Goal: Complete application form

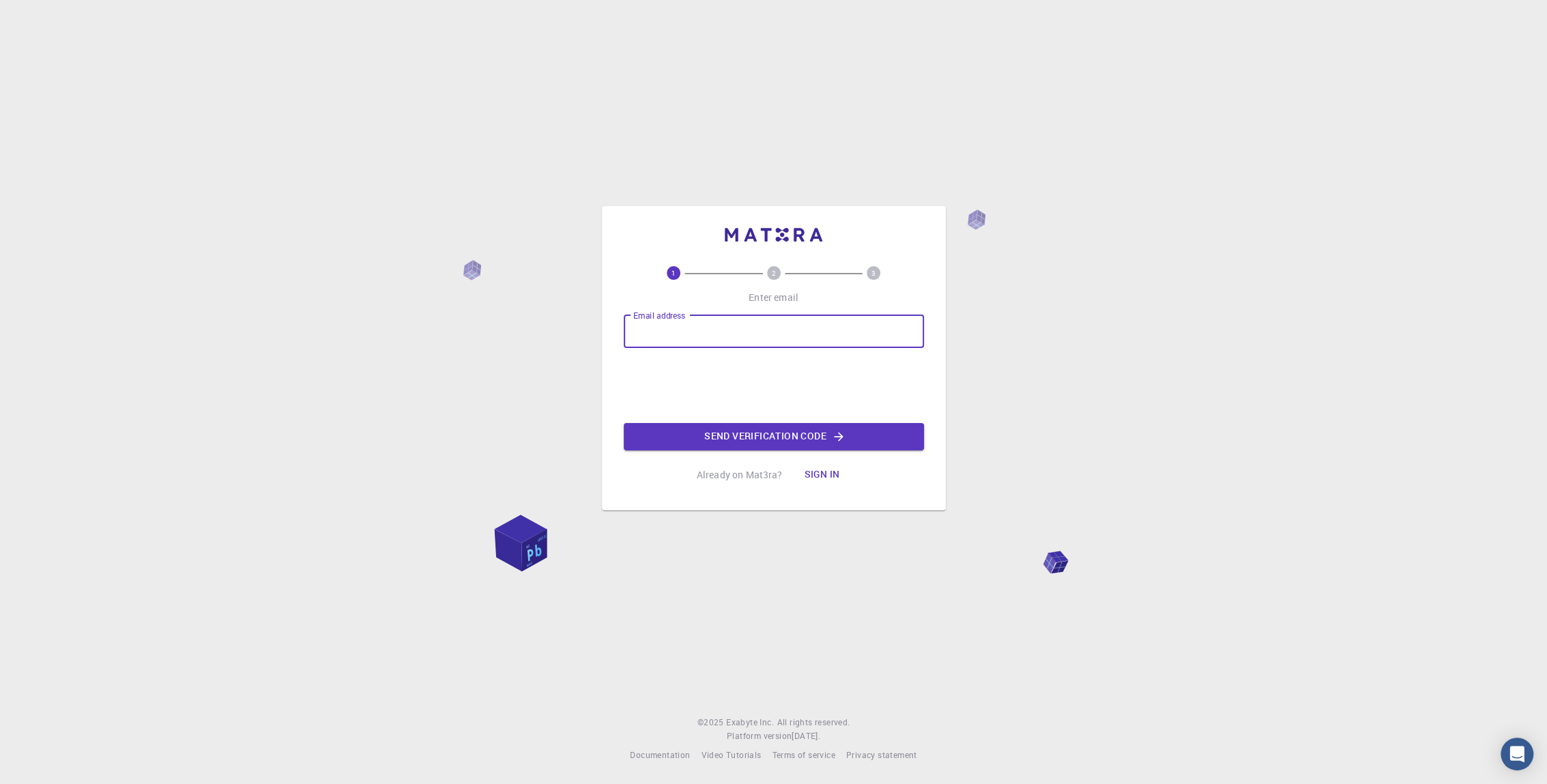
click at [661, 333] on input "Email address" at bounding box center [774, 331] width 300 height 33
type input "[EMAIL_ADDRESS][DOMAIN_NAME]"
click at [702, 436] on button "Send verification code" at bounding box center [774, 436] width 300 height 28
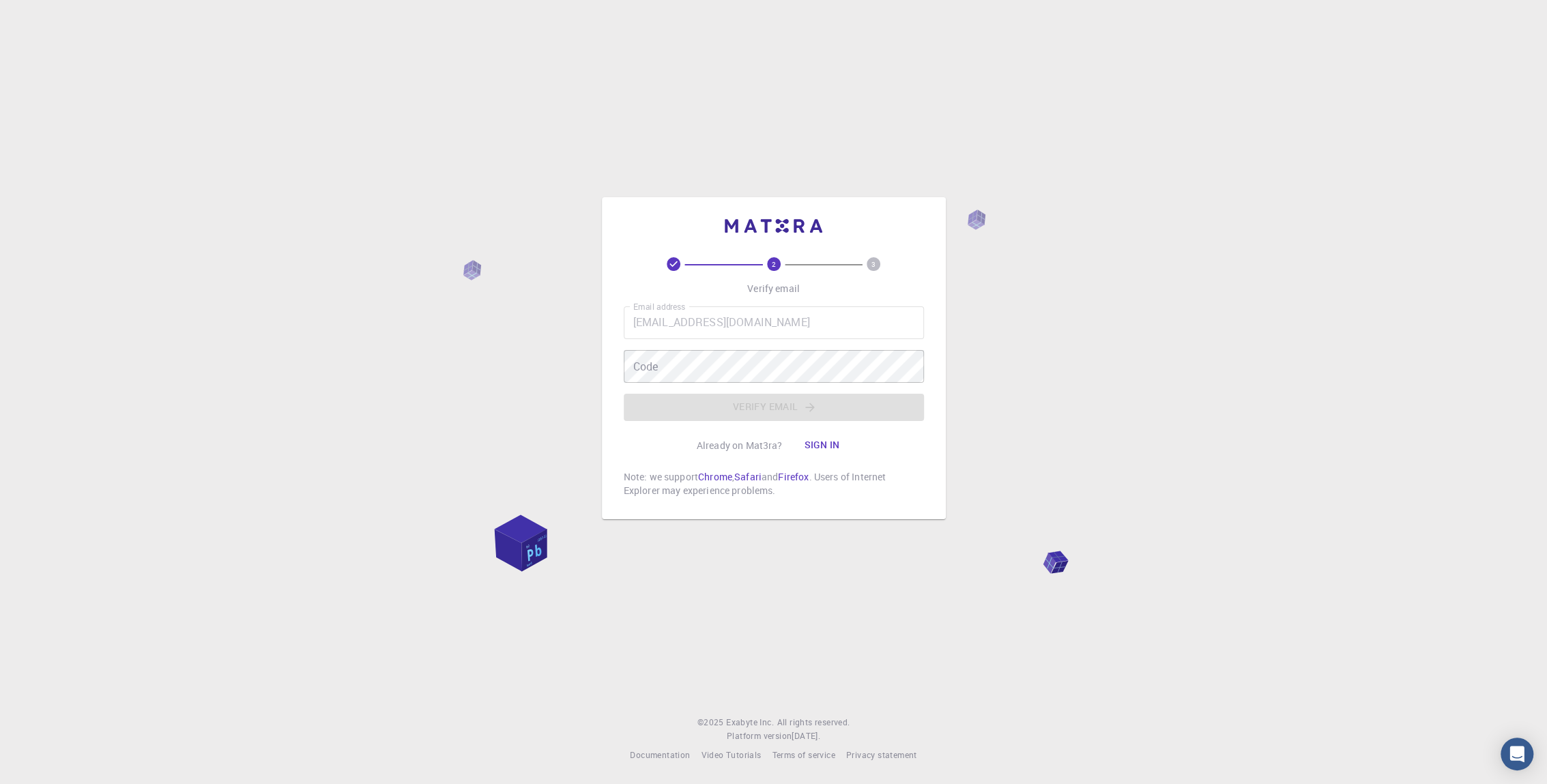
click at [653, 374] on div "Code Code" at bounding box center [774, 366] width 300 height 33
click at [737, 402] on button "Verify email" at bounding box center [774, 407] width 300 height 28
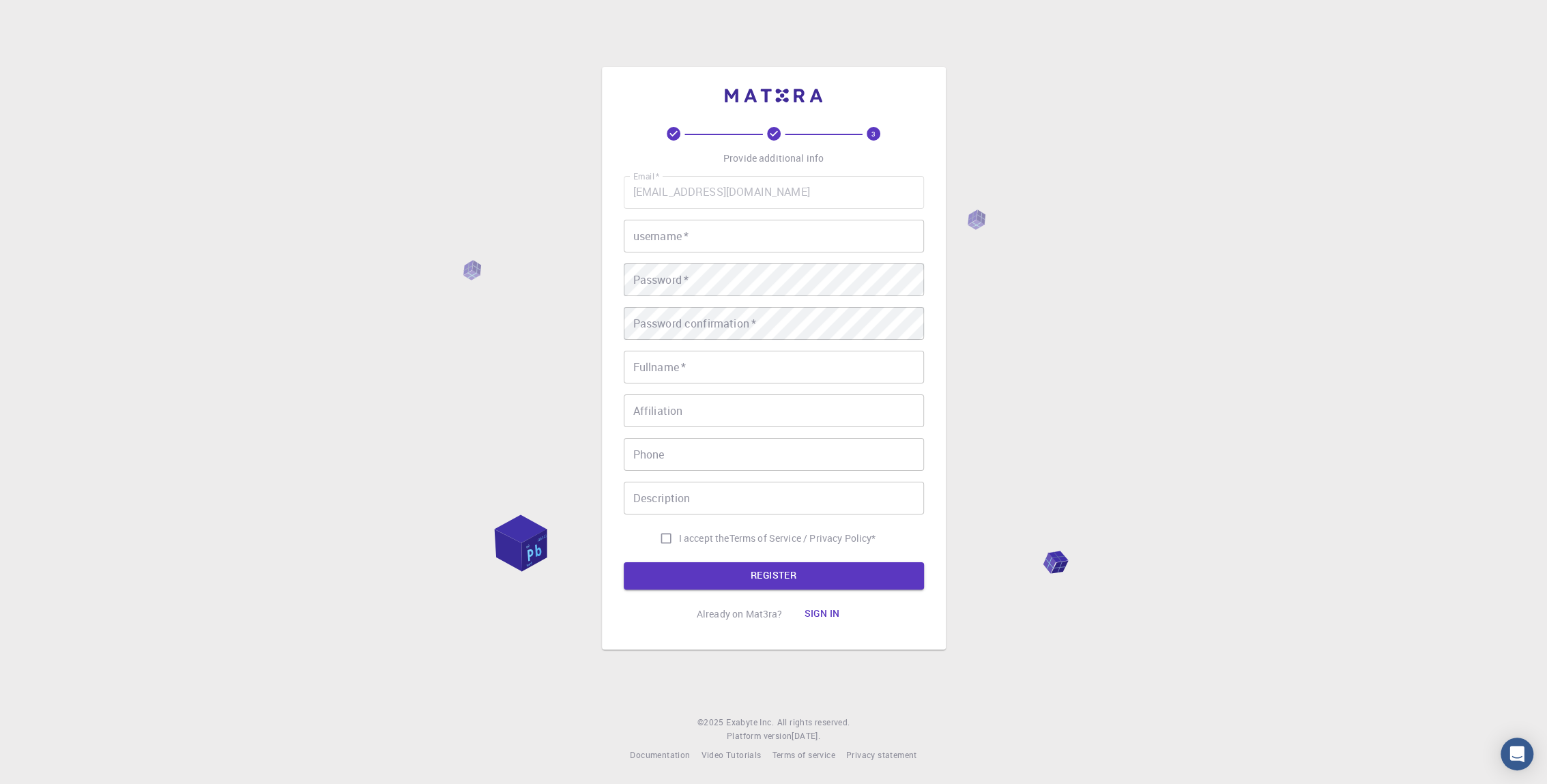
click at [646, 237] on input "username   *" at bounding box center [774, 235] width 300 height 33
type input "[PERSON_NAME]"
click at [657, 314] on div "Password confirmation   * Password confirmation   *" at bounding box center [774, 322] width 300 height 33
click at [659, 366] on div "Fullname   * Fullname   *" at bounding box center [774, 367] width 300 height 33
type input "[PERSON_NAME]"
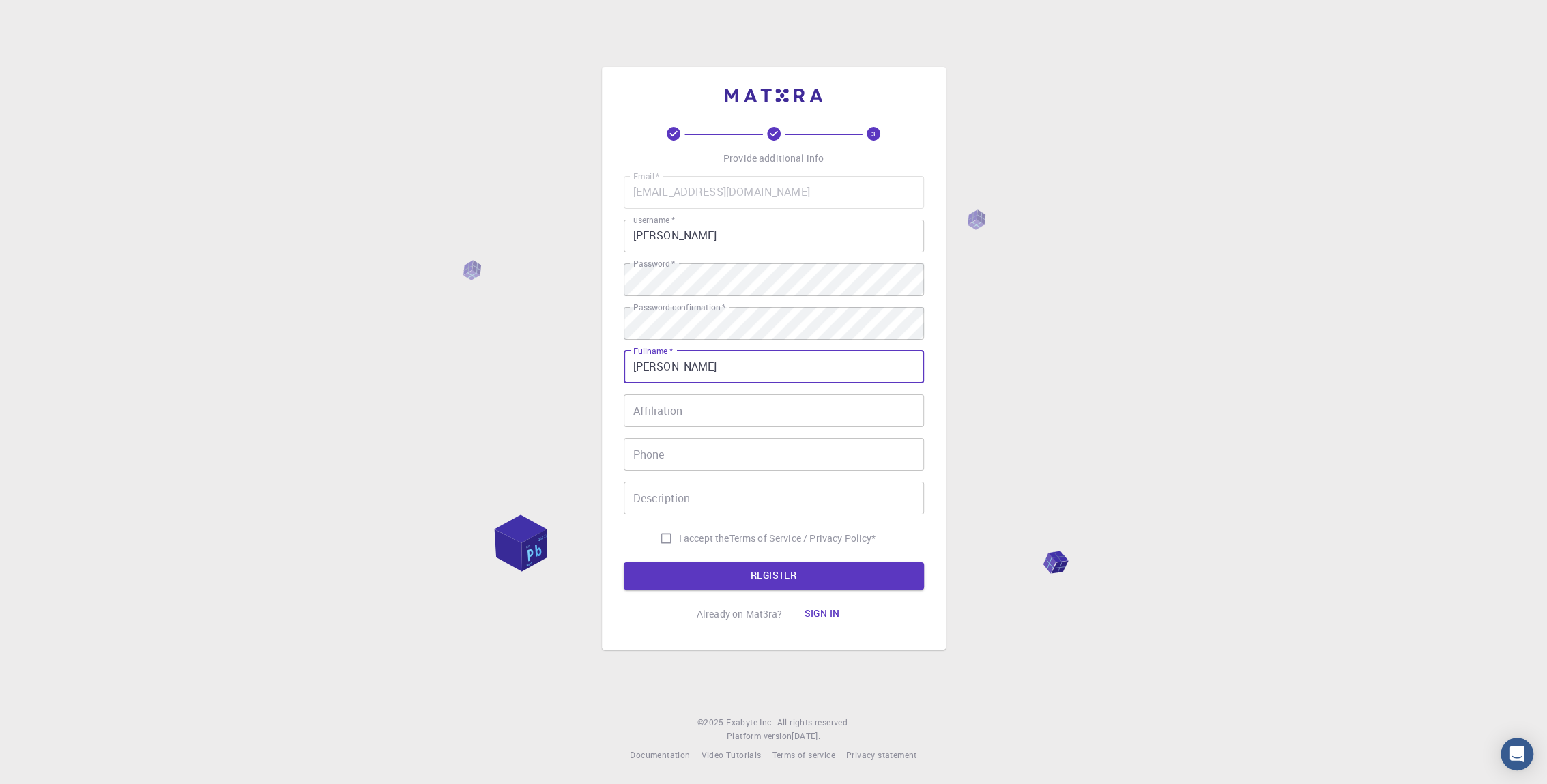
type input "[PHONE_NUMBER]"
click at [658, 416] on input "Affiliation" at bounding box center [774, 410] width 300 height 33
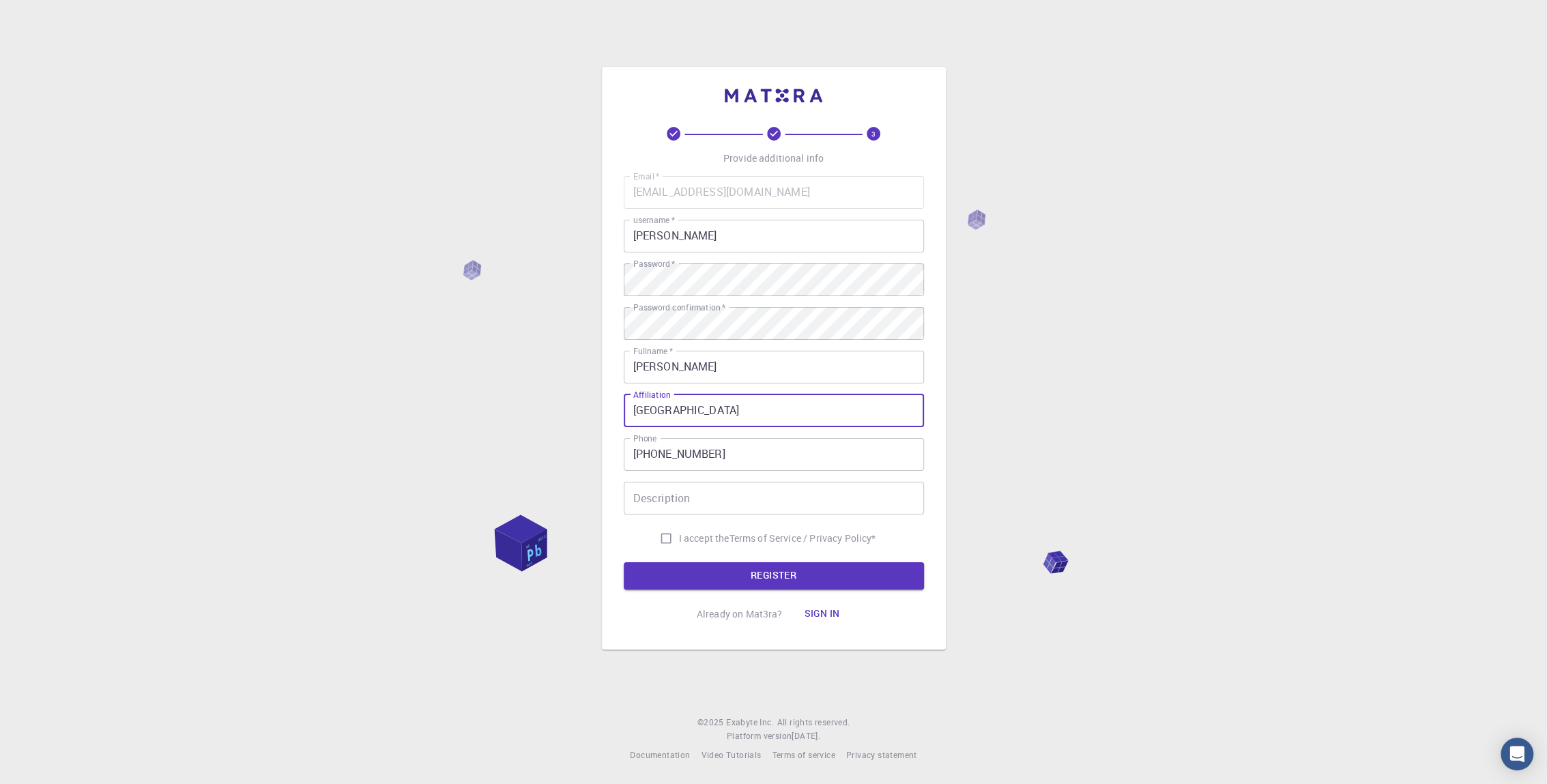
type input "[GEOGRAPHIC_DATA]"
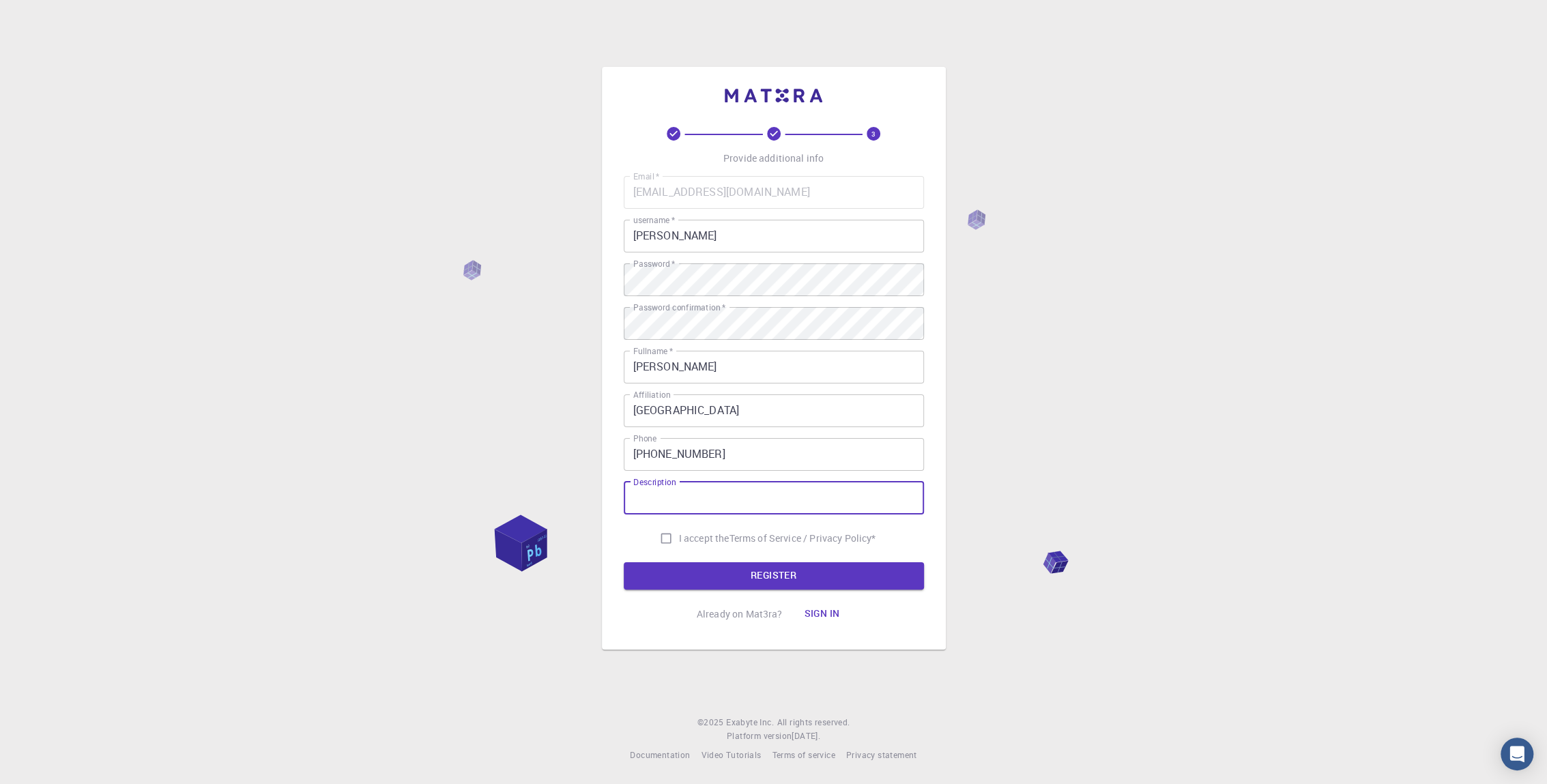
click at [659, 498] on input "Description" at bounding box center [774, 498] width 300 height 33
type input "Research"
click at [663, 542] on input "I accept the Terms of Service / Privacy Policy *" at bounding box center [665, 538] width 26 height 26
checkbox input "true"
click at [655, 564] on button "REGISTER" at bounding box center [774, 575] width 300 height 28
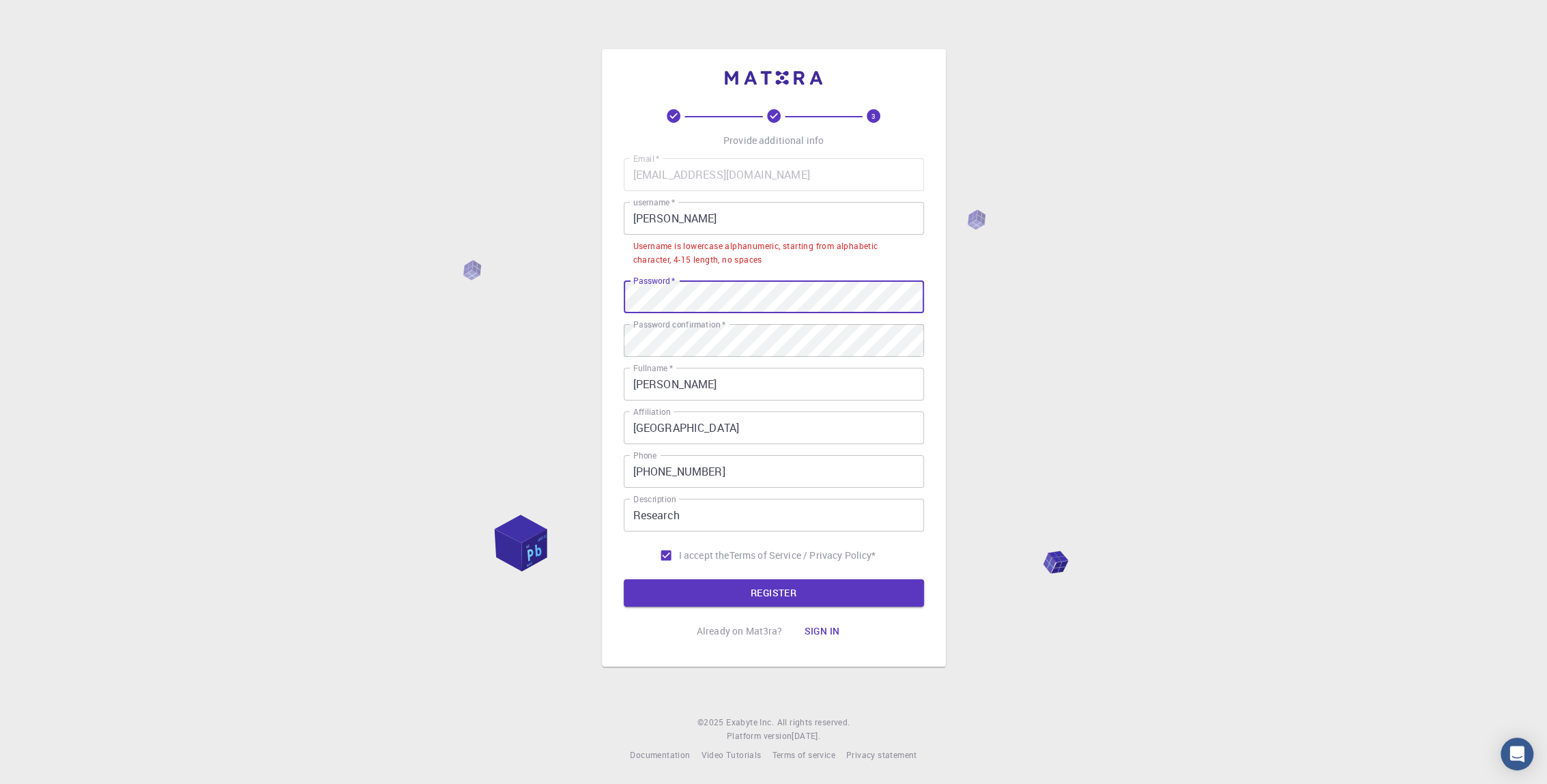
click at [392, 219] on div "3 Provide additional info Email   * [EMAIL_ADDRESS][DOMAIN_NAME] Email   * user…" at bounding box center [774, 392] width 1547 height 784
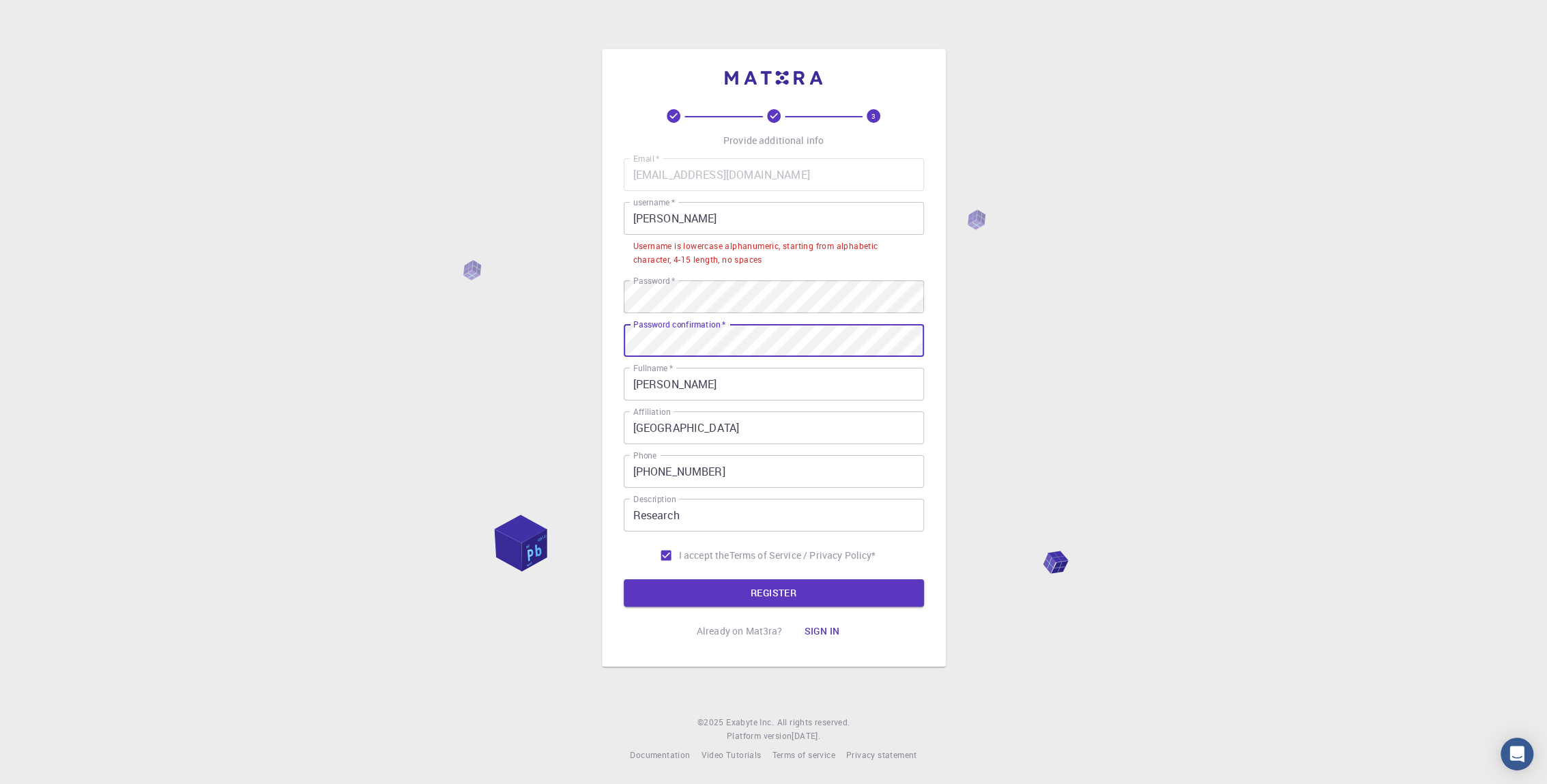
click at [458, 326] on div "3 Provide additional info Email   * [EMAIL_ADDRESS][DOMAIN_NAME] Email   * user…" at bounding box center [774, 392] width 1547 height 784
click at [623, 579] on button "REGISTER" at bounding box center [774, 592] width 300 height 28
click at [655, 591] on button "REGISTER" at bounding box center [774, 592] width 300 height 28
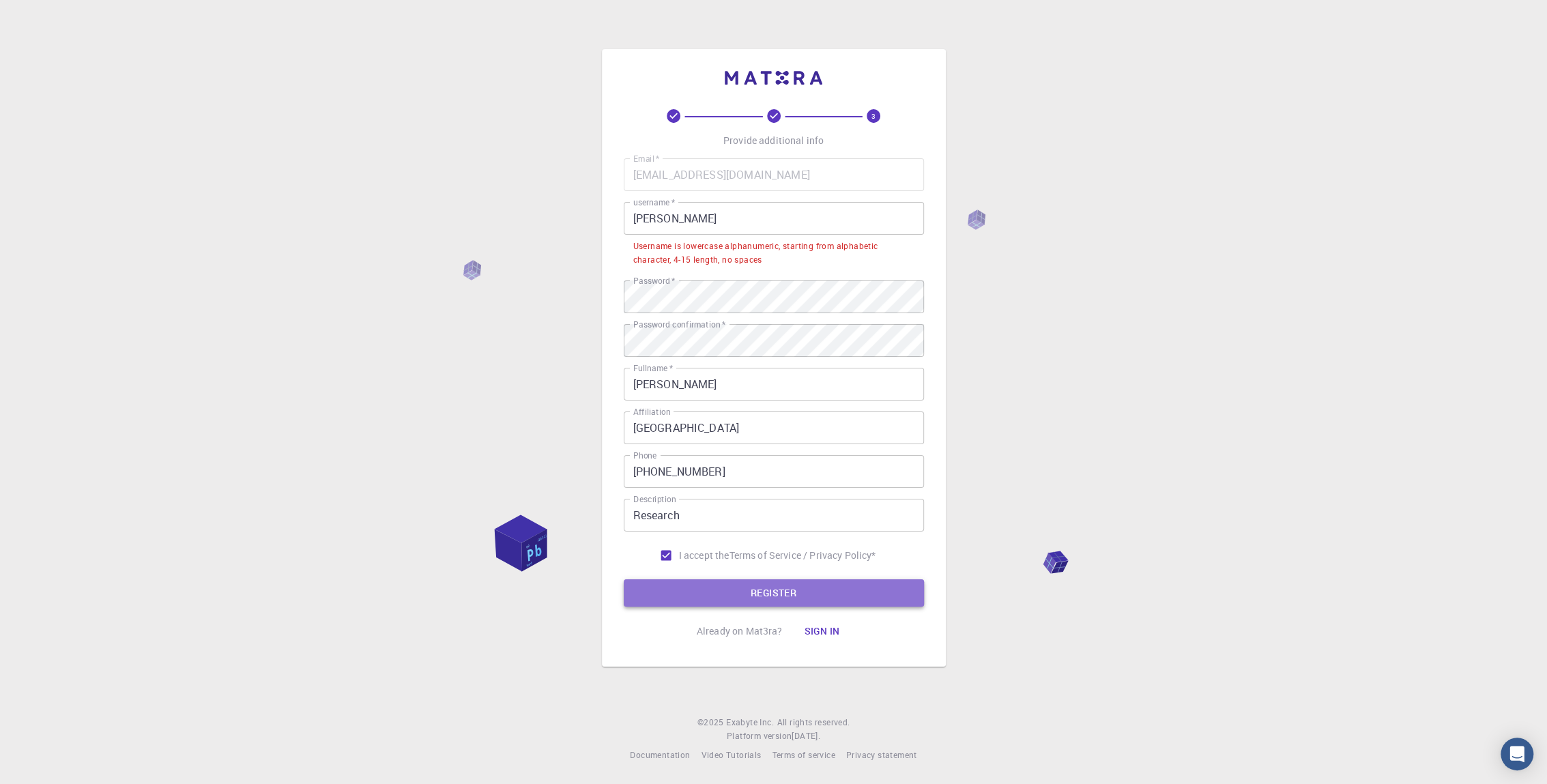
click at [693, 596] on button "REGISTER" at bounding box center [774, 592] width 300 height 28
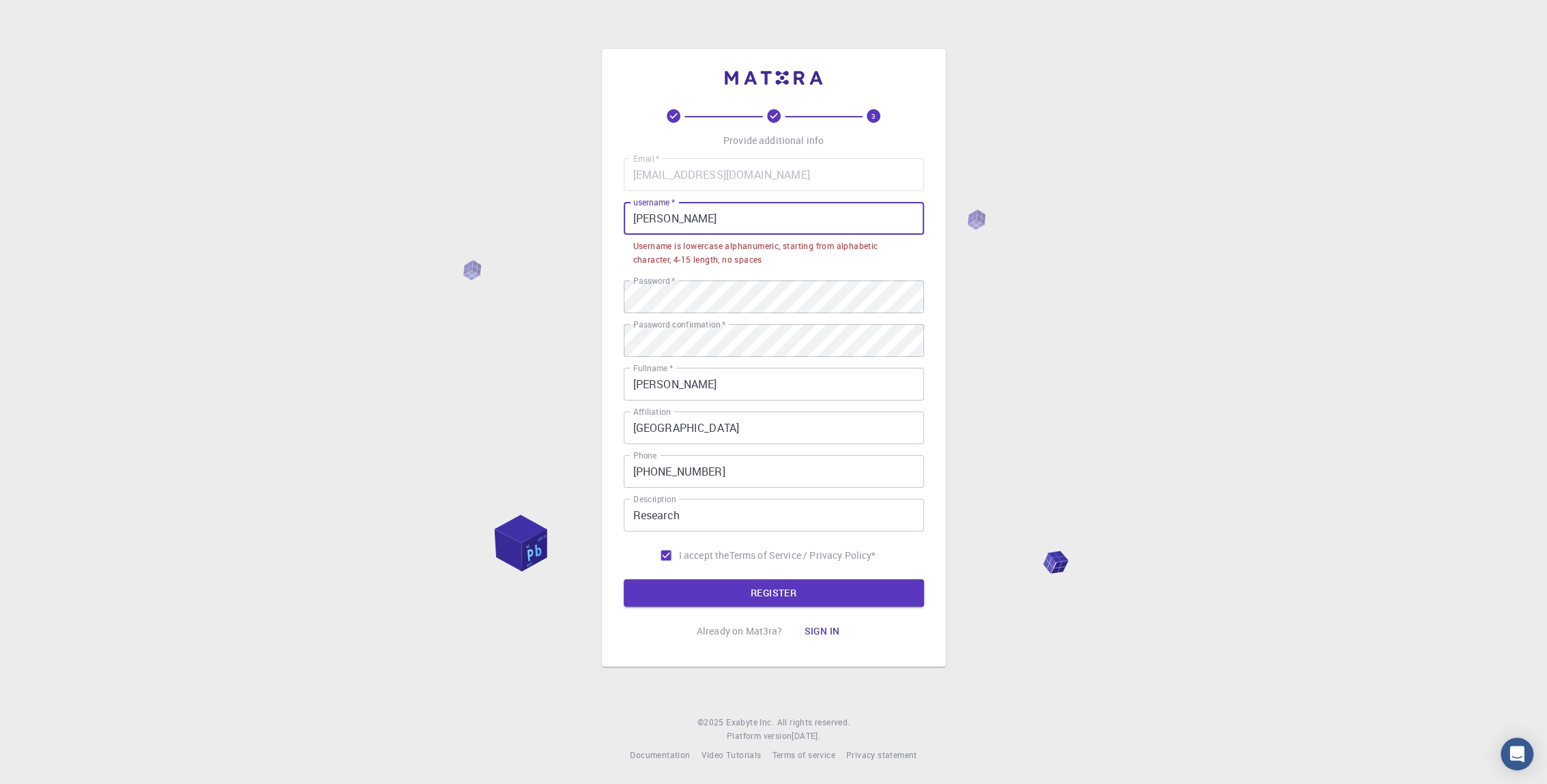
drag, startPoint x: 671, startPoint y: 224, endPoint x: 601, endPoint y: 214, distance: 70.7
click at [602, 214] on div "3 Provide additional info Email   * [EMAIL_ADDRESS][DOMAIN_NAME] Email   * user…" at bounding box center [774, 358] width 344 height 617
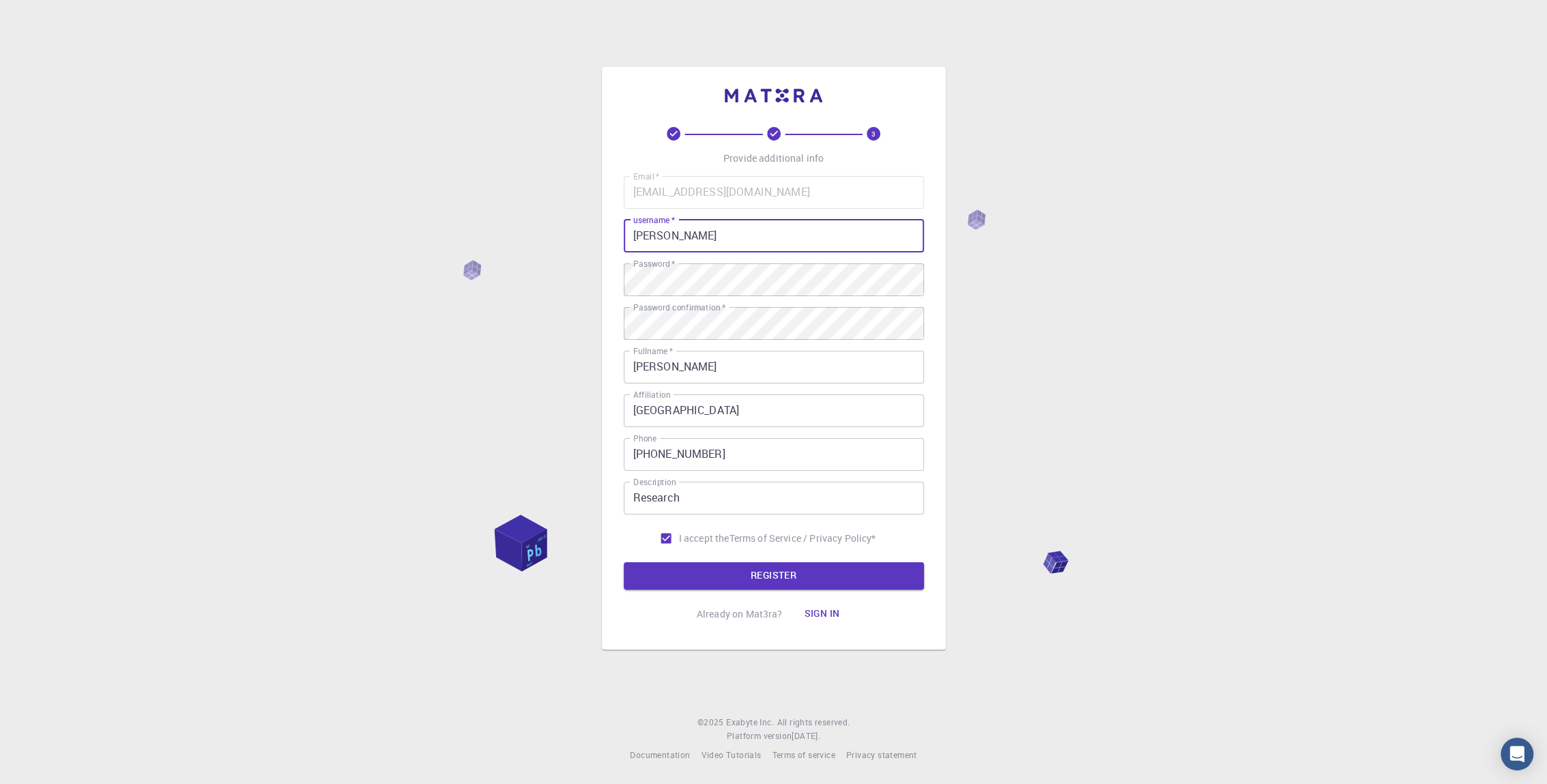
click at [537, 237] on div "3 Provide additional info Email   * [EMAIL_ADDRESS][DOMAIN_NAME] Email   * user…" at bounding box center [774, 392] width 1547 height 784
click at [726, 575] on button "REGISTER" at bounding box center [774, 575] width 300 height 28
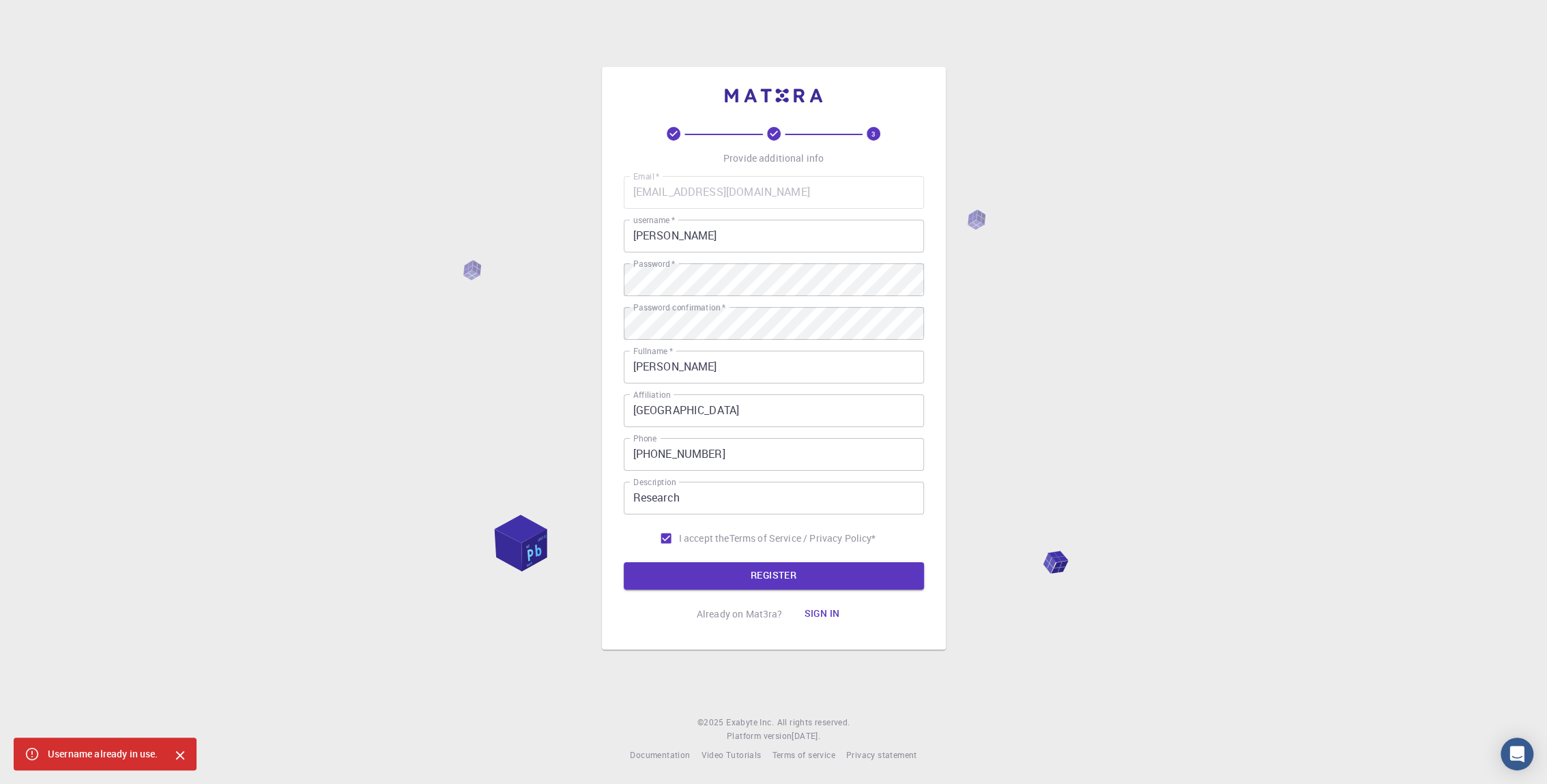
click at [711, 235] on input "[PERSON_NAME]" at bounding box center [774, 235] width 300 height 33
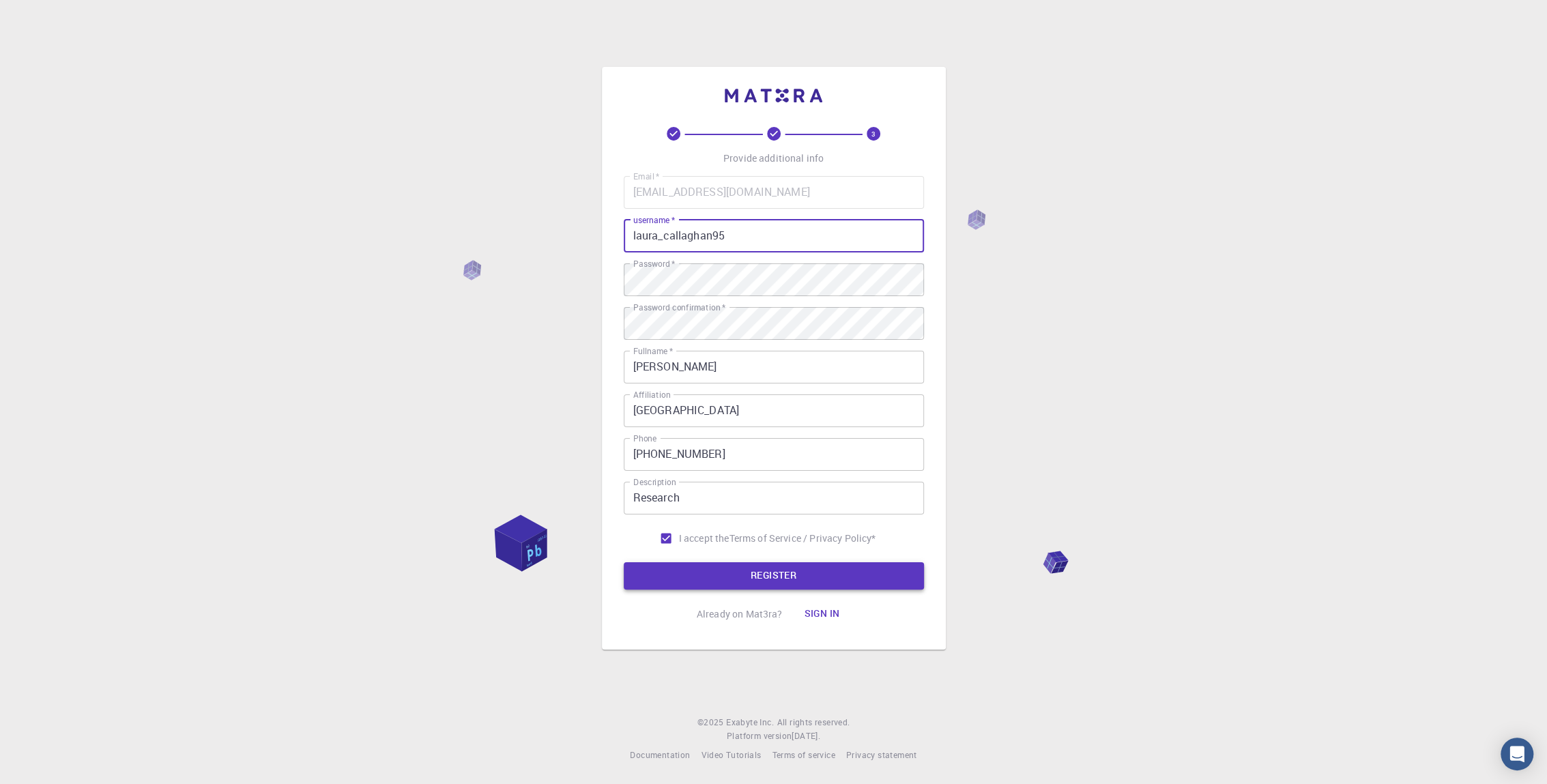
click at [766, 565] on button "REGISTER" at bounding box center [774, 575] width 300 height 28
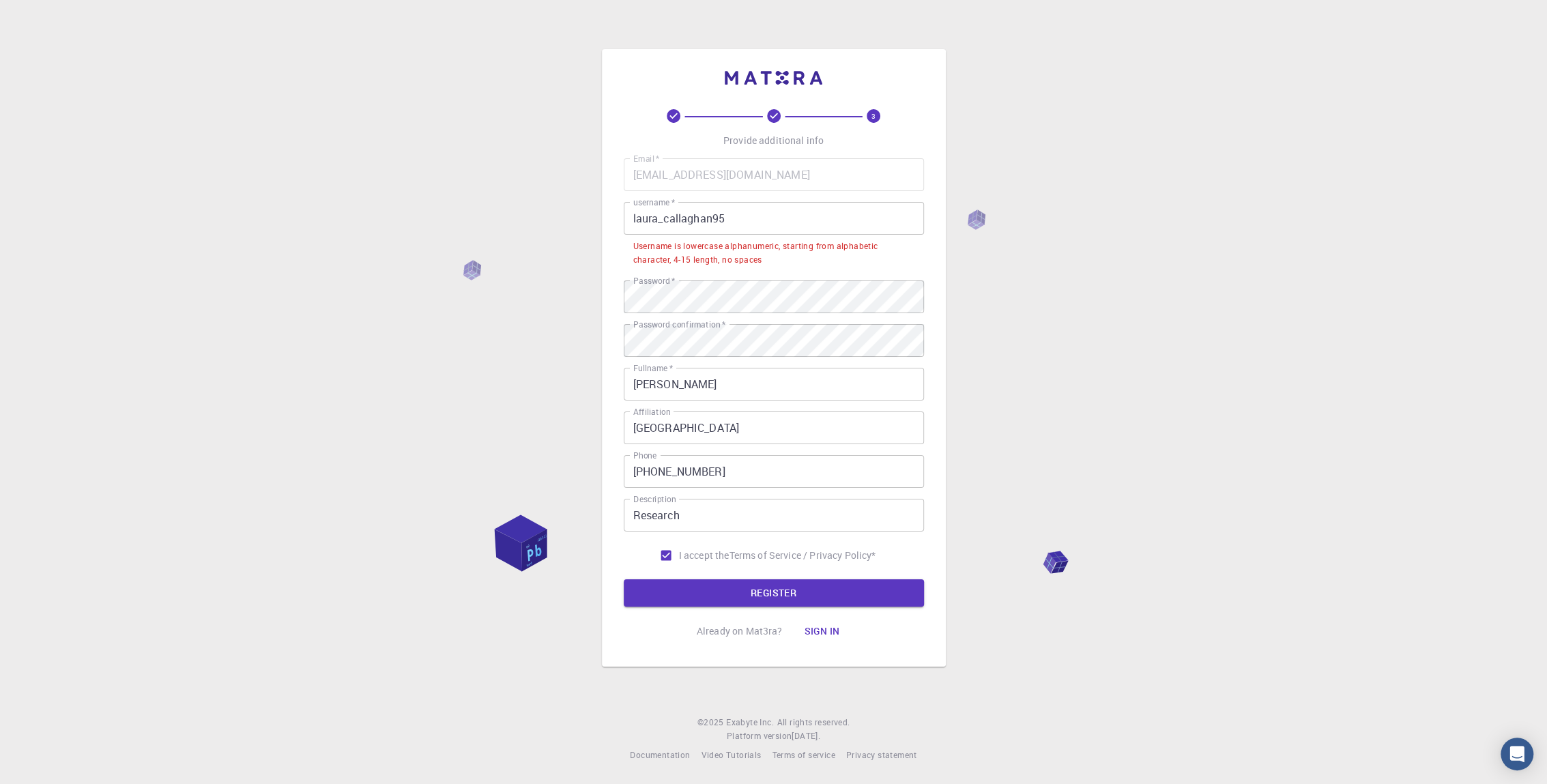
click at [727, 216] on input "laura_callaghan95" at bounding box center [774, 218] width 300 height 33
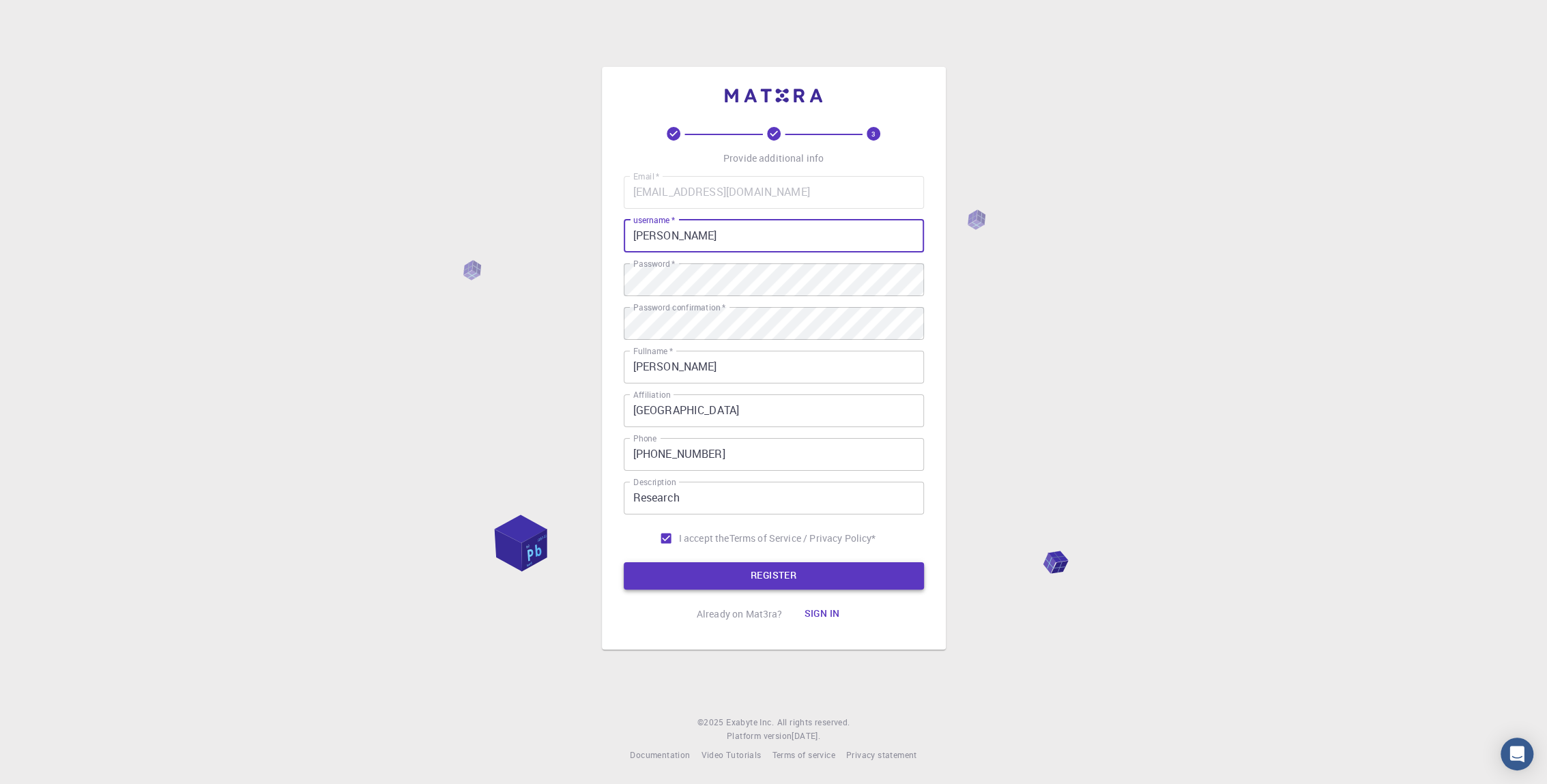
click at [654, 574] on button "REGISTER" at bounding box center [774, 575] width 300 height 28
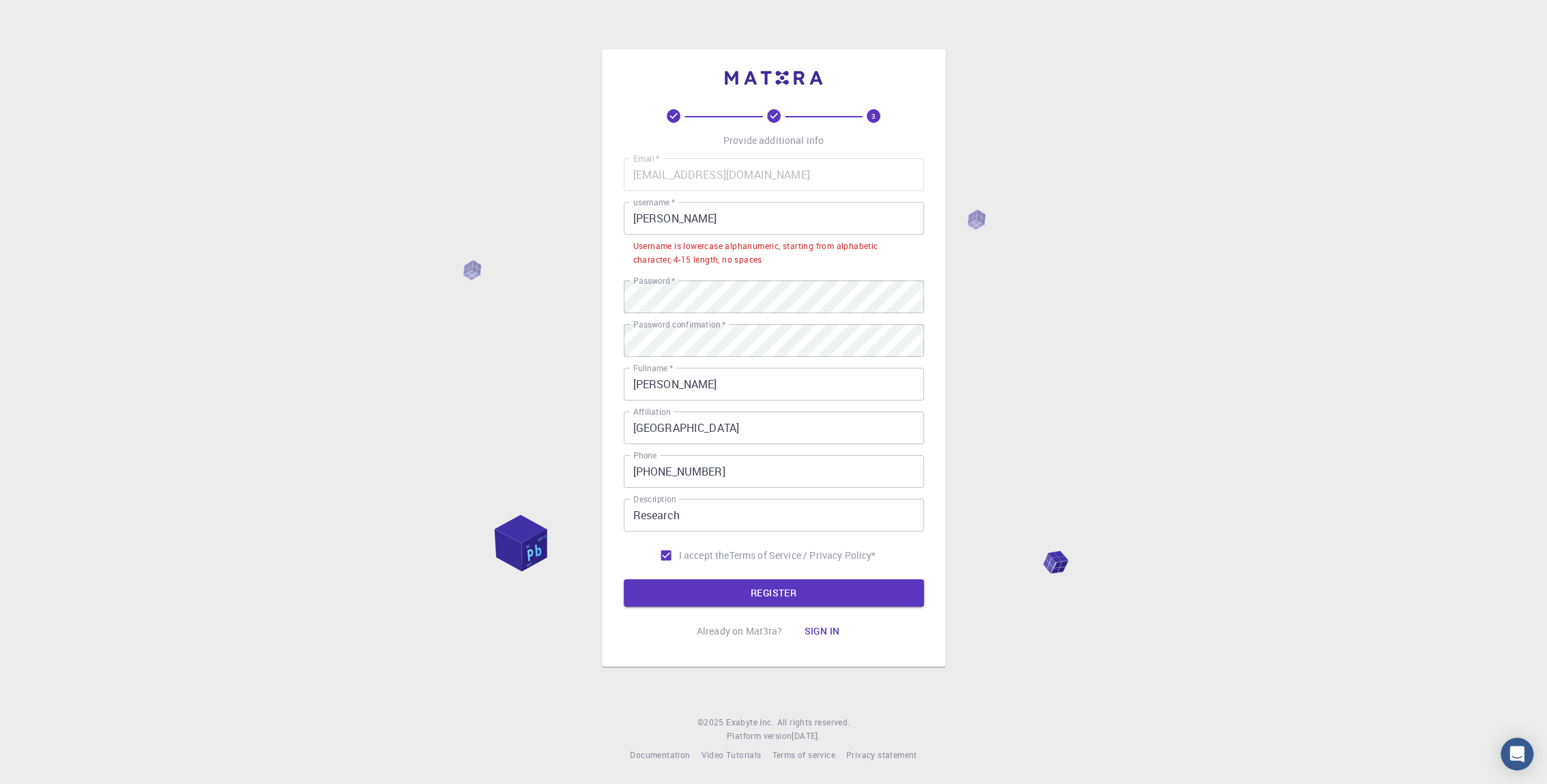
click at [670, 222] on input "[PERSON_NAME]" at bounding box center [774, 218] width 300 height 33
click at [665, 219] on input "[PERSON_NAME]" at bounding box center [774, 218] width 300 height 33
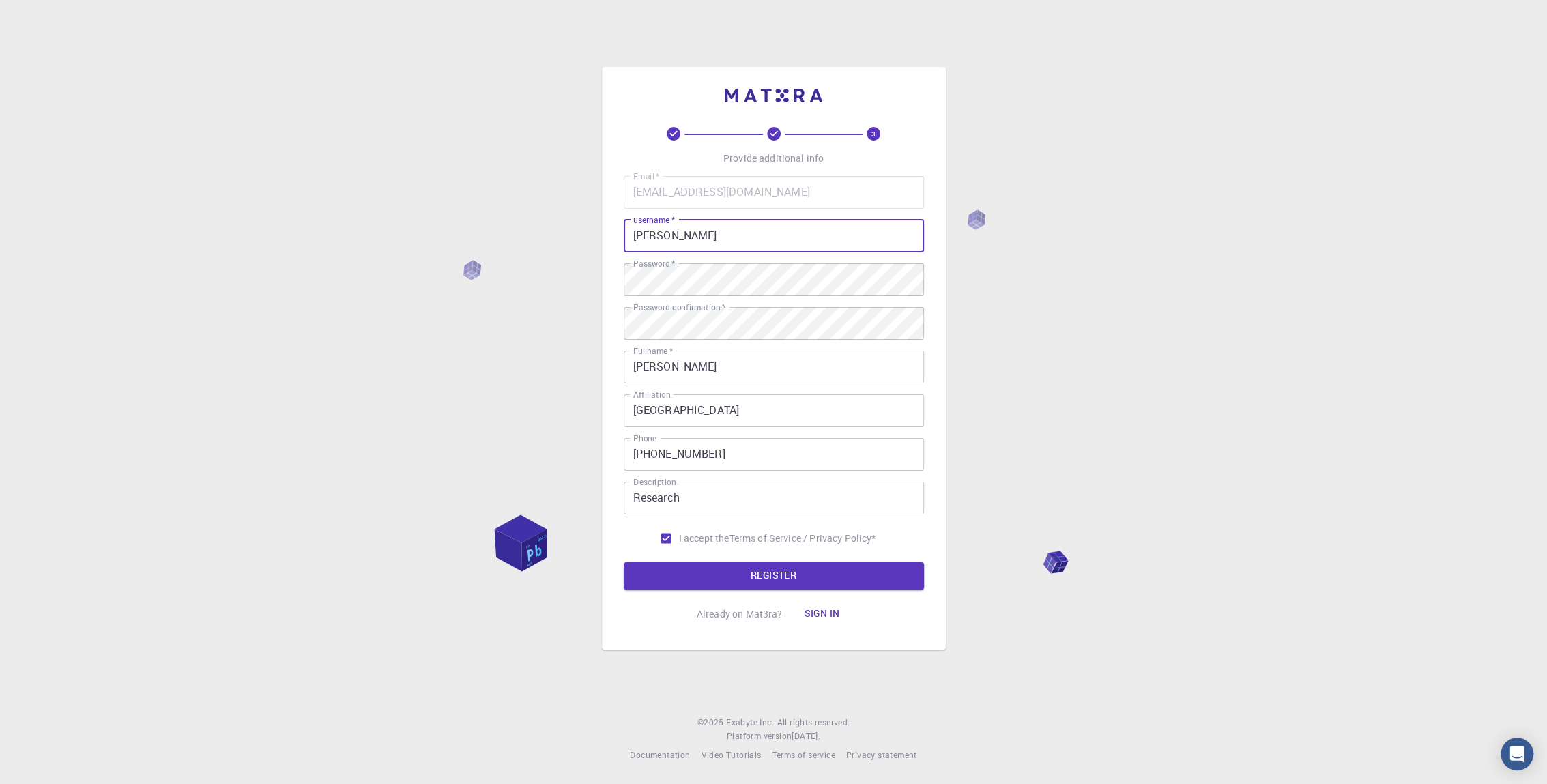
click at [722, 226] on input "[PERSON_NAME]" at bounding box center [774, 235] width 300 height 33
click at [641, 585] on button "REGISTER" at bounding box center [774, 575] width 300 height 28
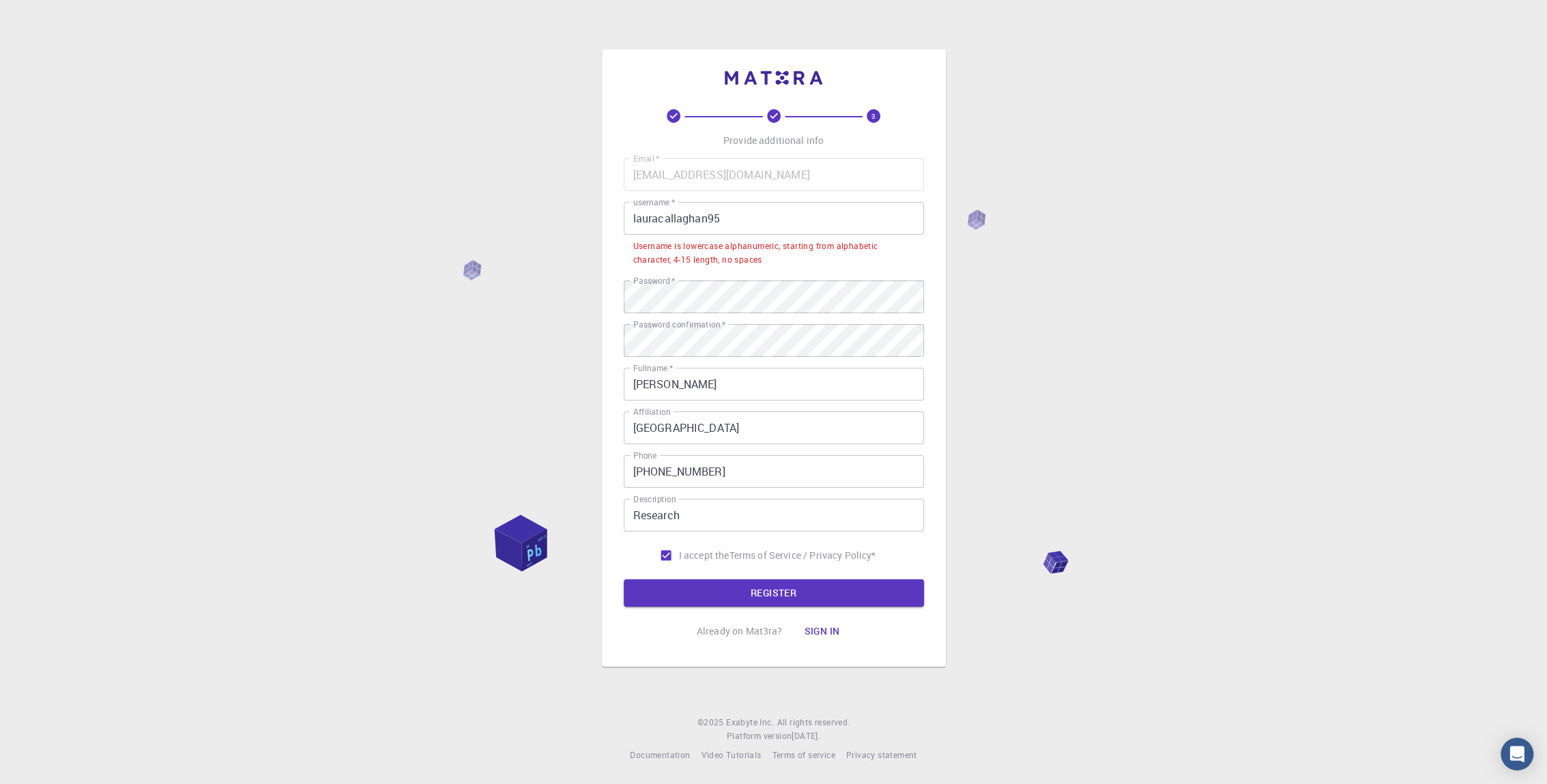
click at [702, 215] on input "lauracallaghan95" at bounding box center [774, 218] width 300 height 33
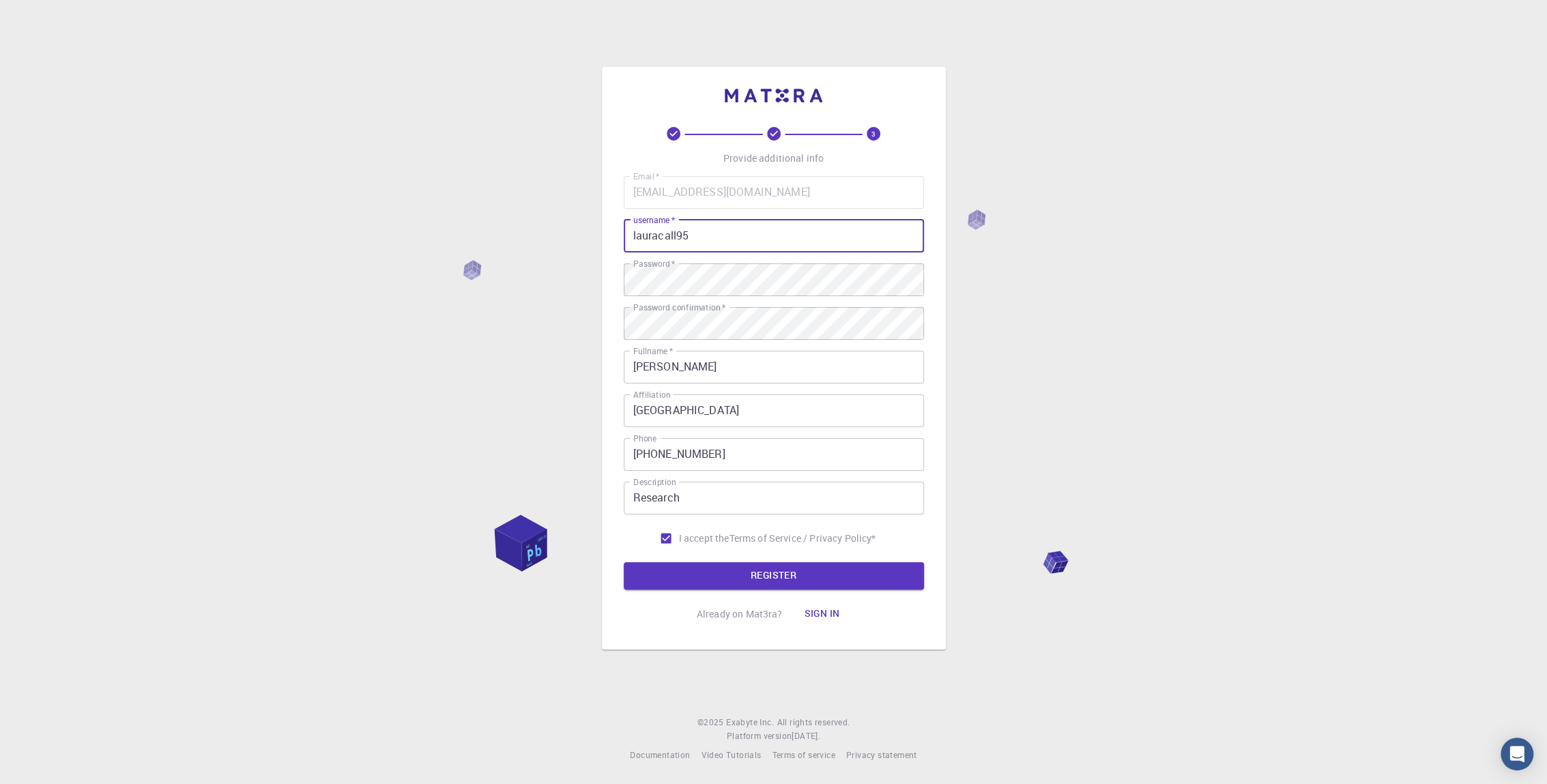
click at [707, 240] on input "lauracall95" at bounding box center [774, 235] width 300 height 33
drag, startPoint x: 740, startPoint y: 235, endPoint x: 678, endPoint y: 240, distance: 62.2
click at [678, 240] on input "lauracalluniverisity" at bounding box center [774, 235] width 300 height 33
type input "lauracallgalway"
click at [718, 580] on button "REGISTER" at bounding box center [774, 575] width 300 height 28
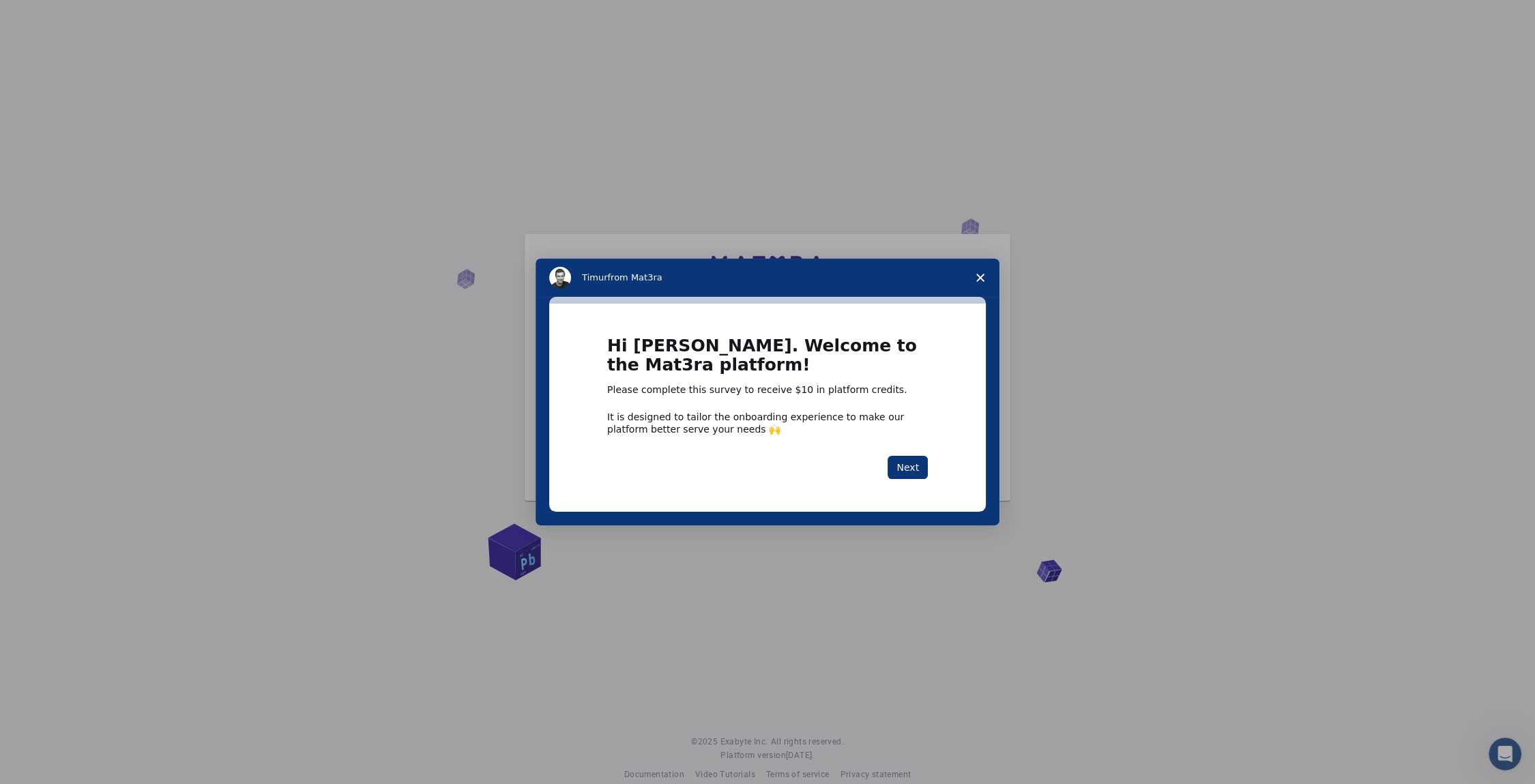
click at [981, 279] on polygon "Close survey" at bounding box center [980, 278] width 8 height 8
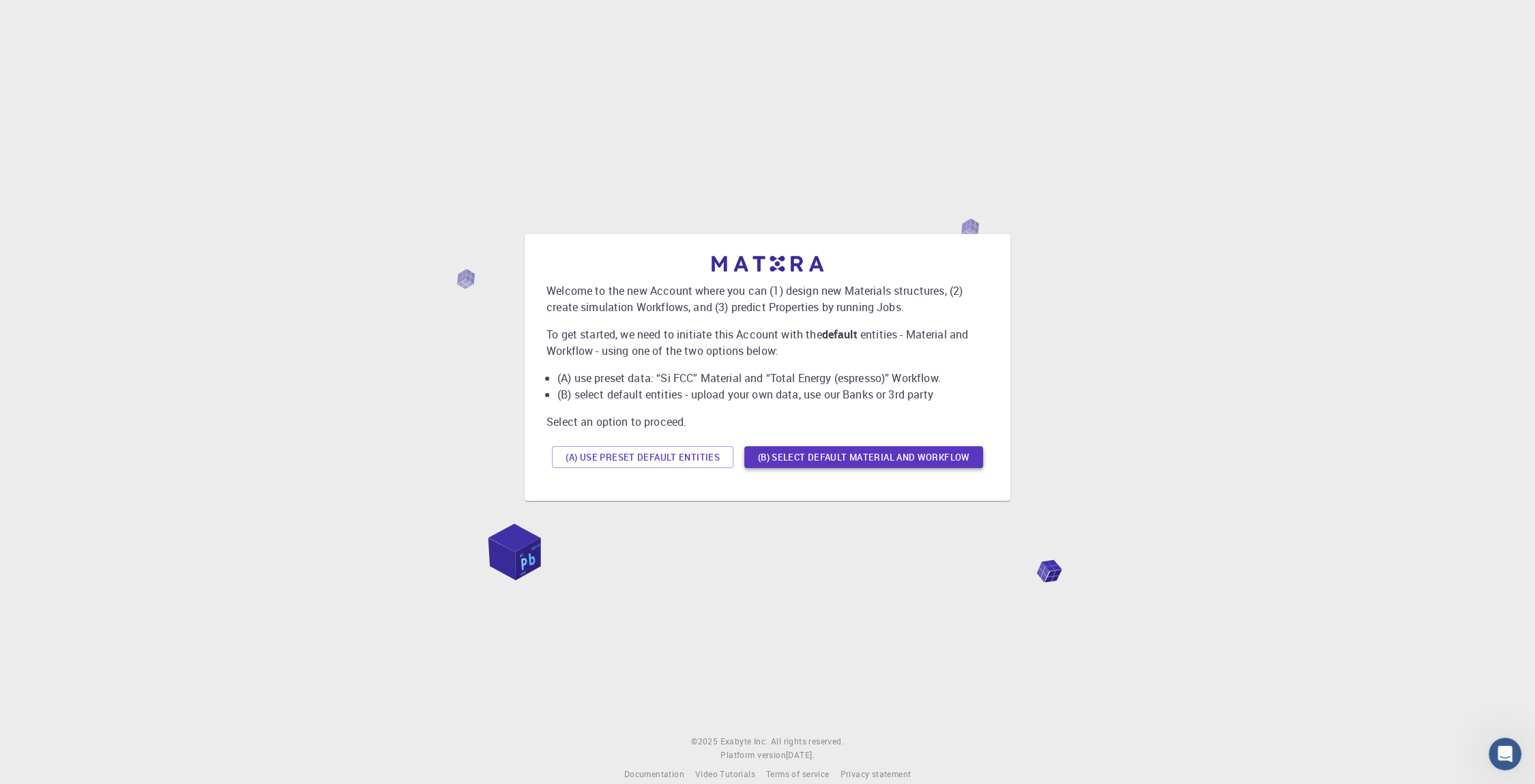
click at [822, 461] on button "(B) Select default material and workflow" at bounding box center [863, 457] width 239 height 22
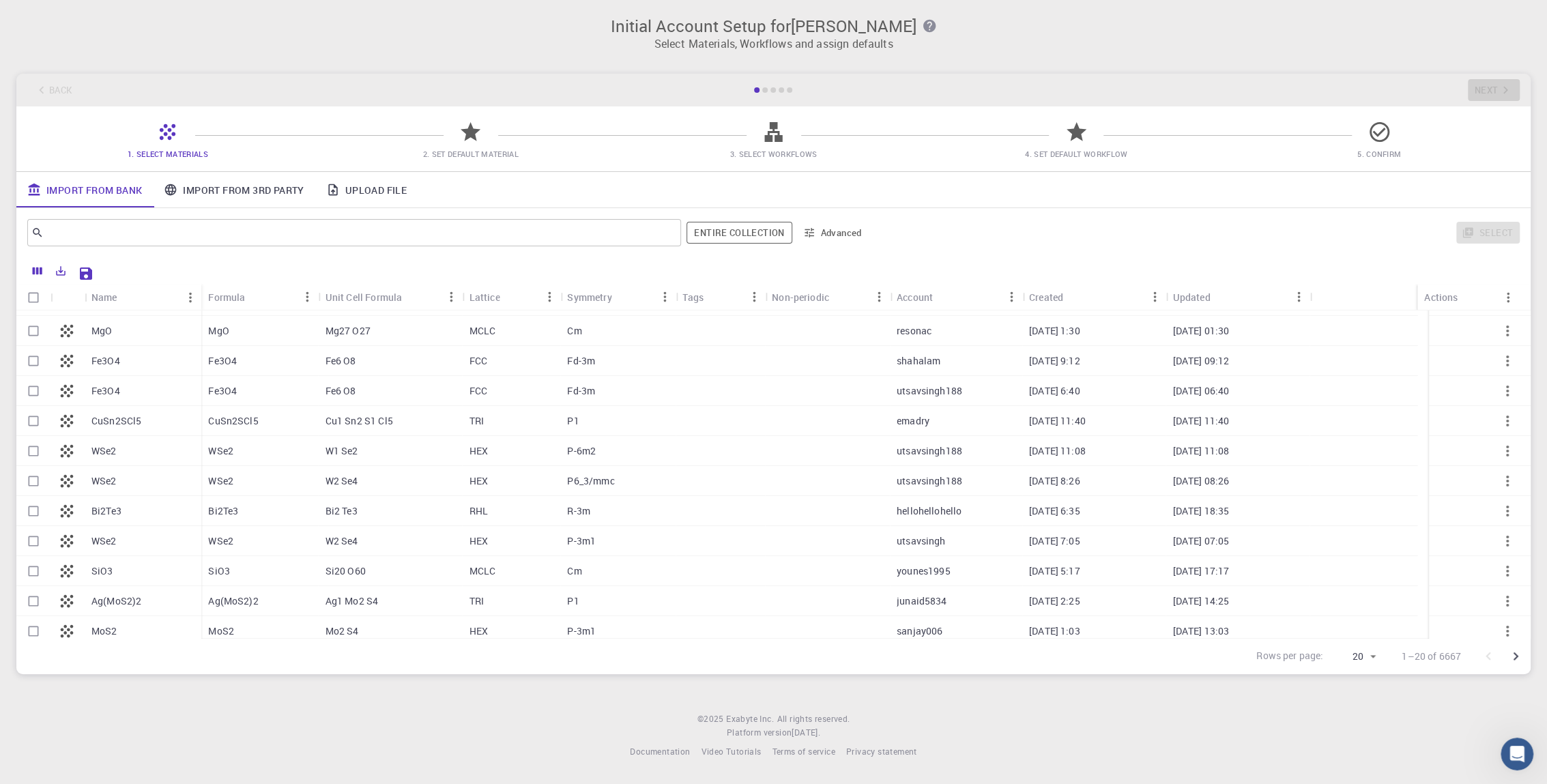
scroll to position [249, 0]
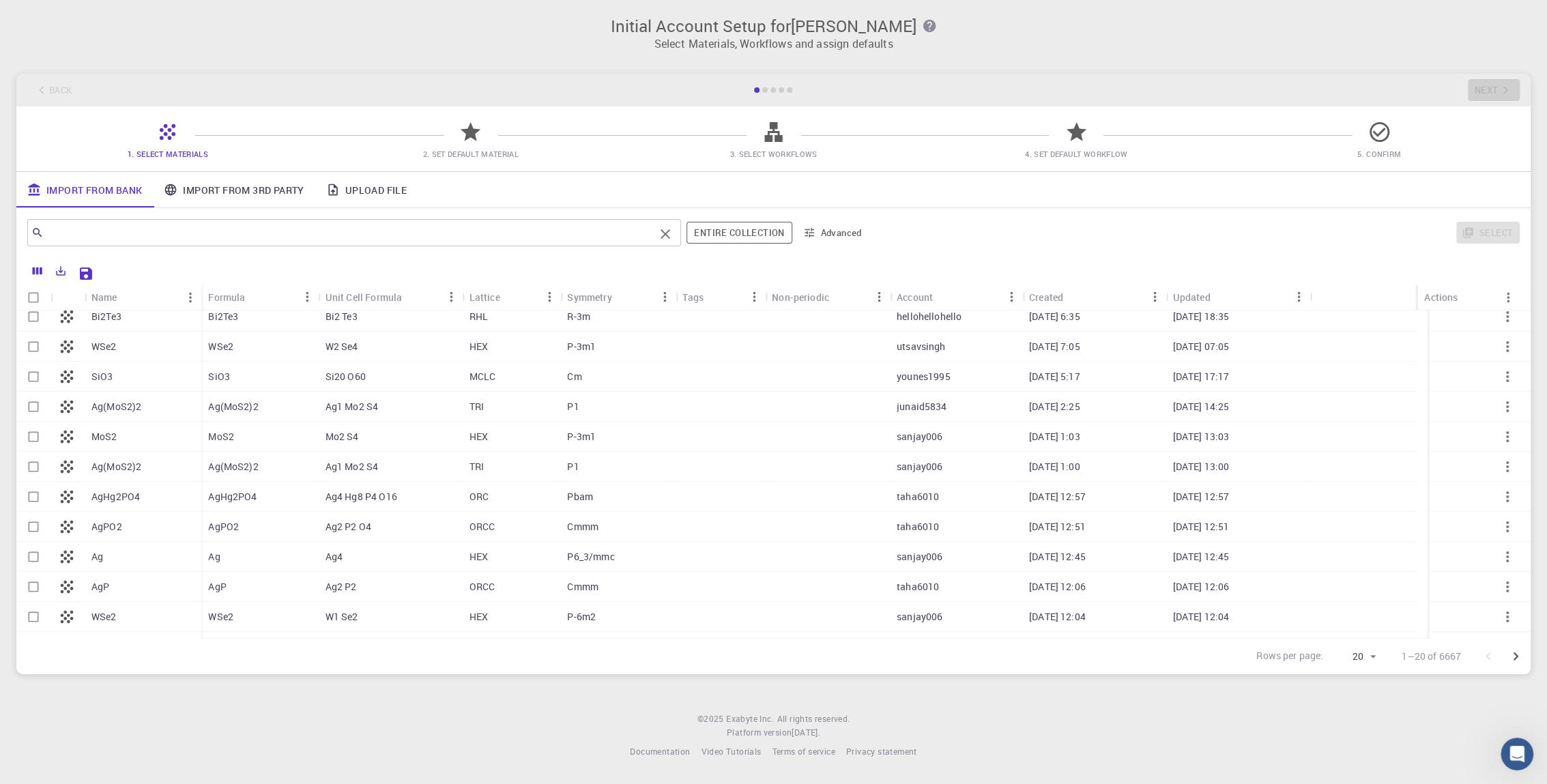
click at [320, 232] on input "text" at bounding box center [349, 232] width 611 height 19
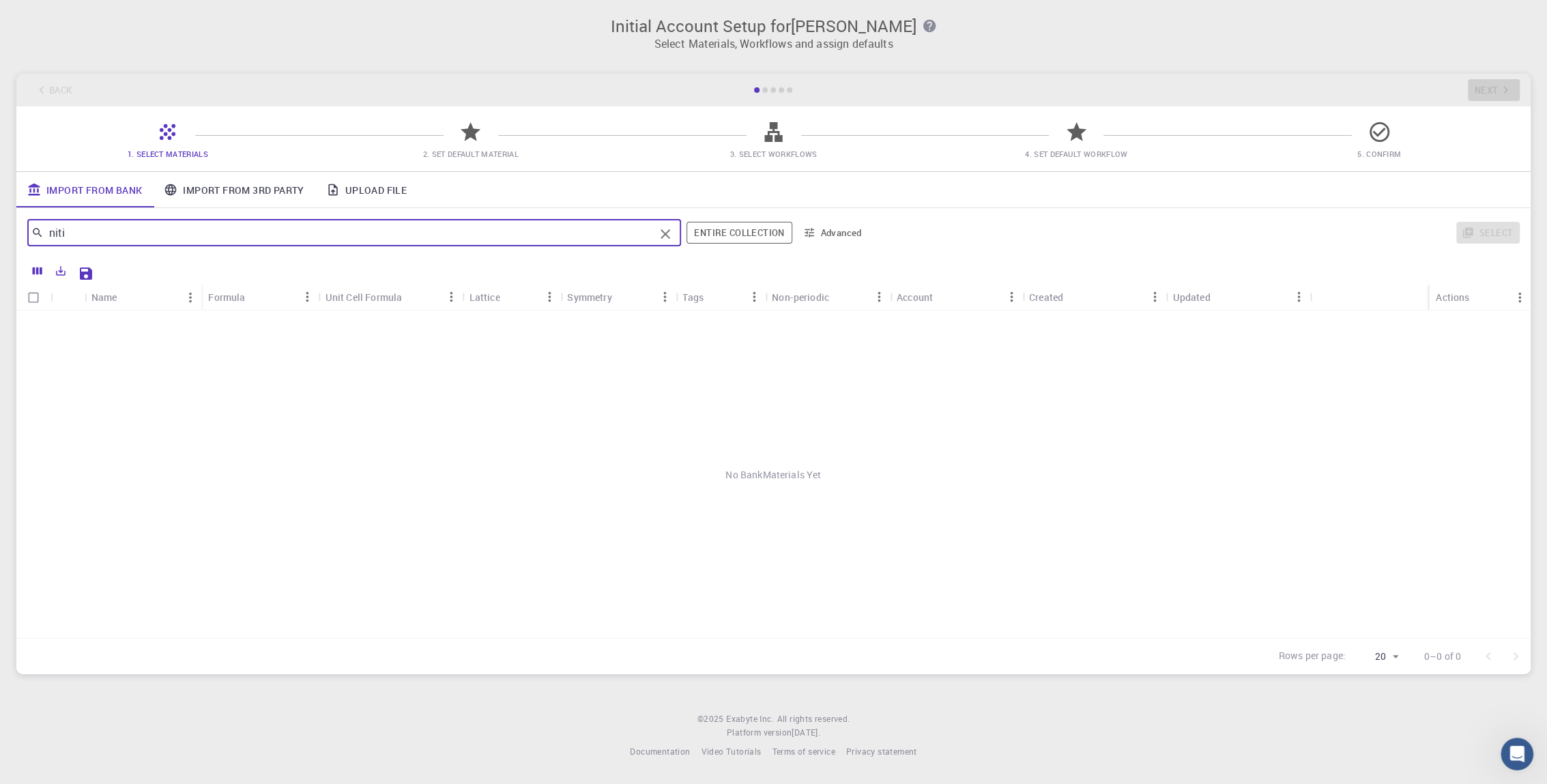
scroll to position [0, 0]
click at [86, 235] on input "niti" at bounding box center [349, 232] width 611 height 19
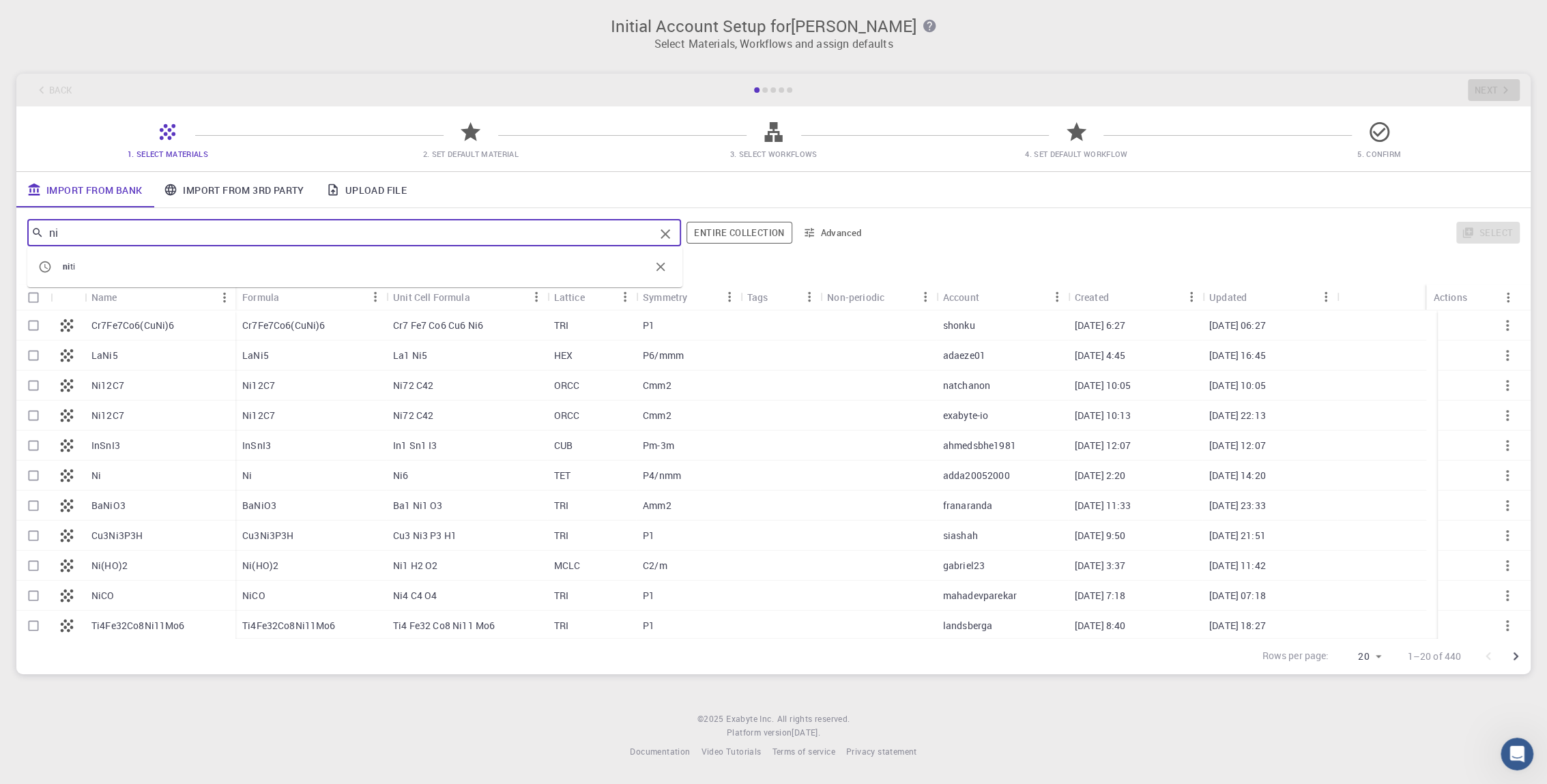
type input "ni"
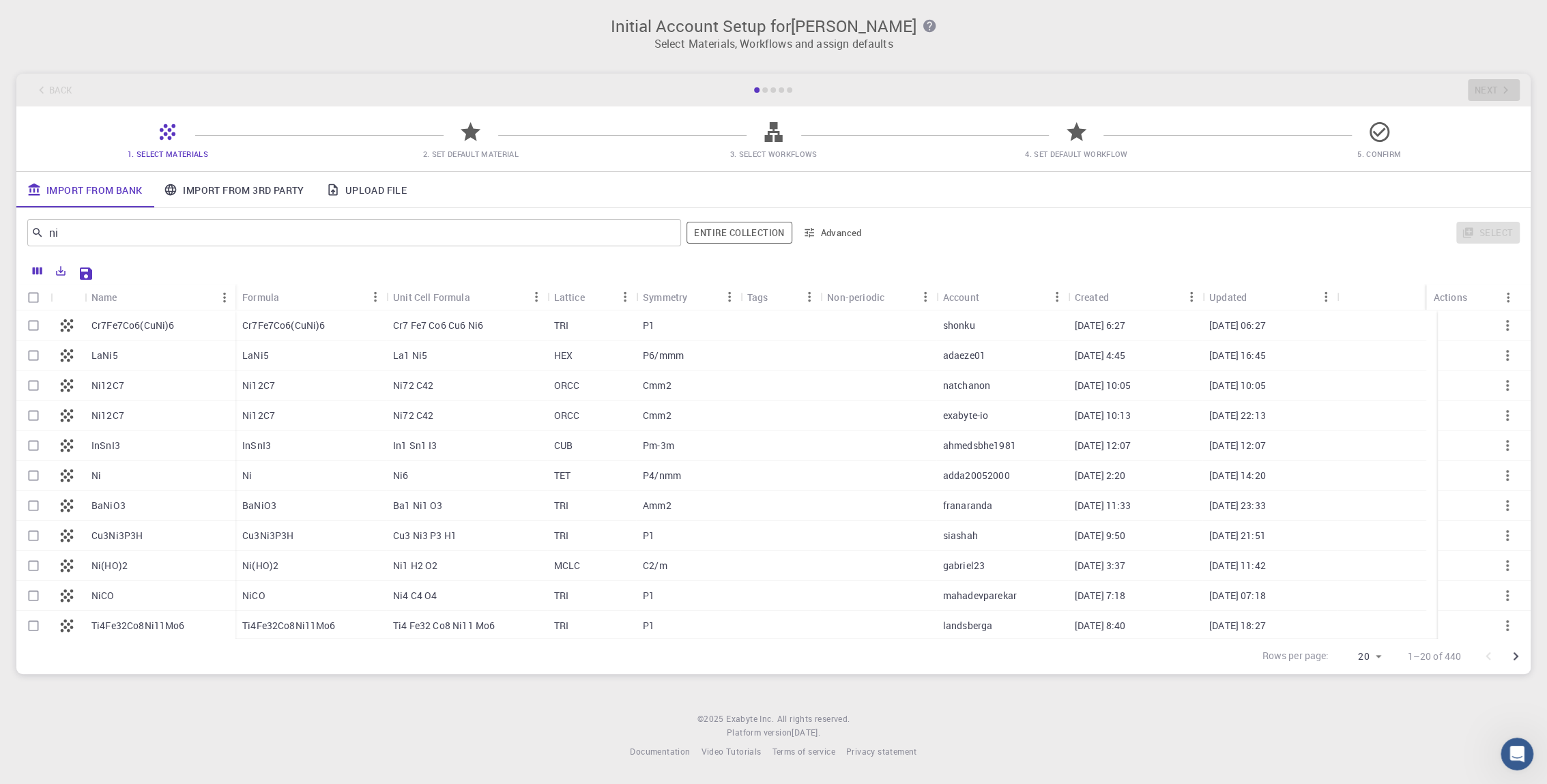
drag, startPoint x: 390, startPoint y: 188, endPoint x: 369, endPoint y: 195, distance: 22.1
click at [369, 195] on link "Upload File" at bounding box center [366, 189] width 102 height 35
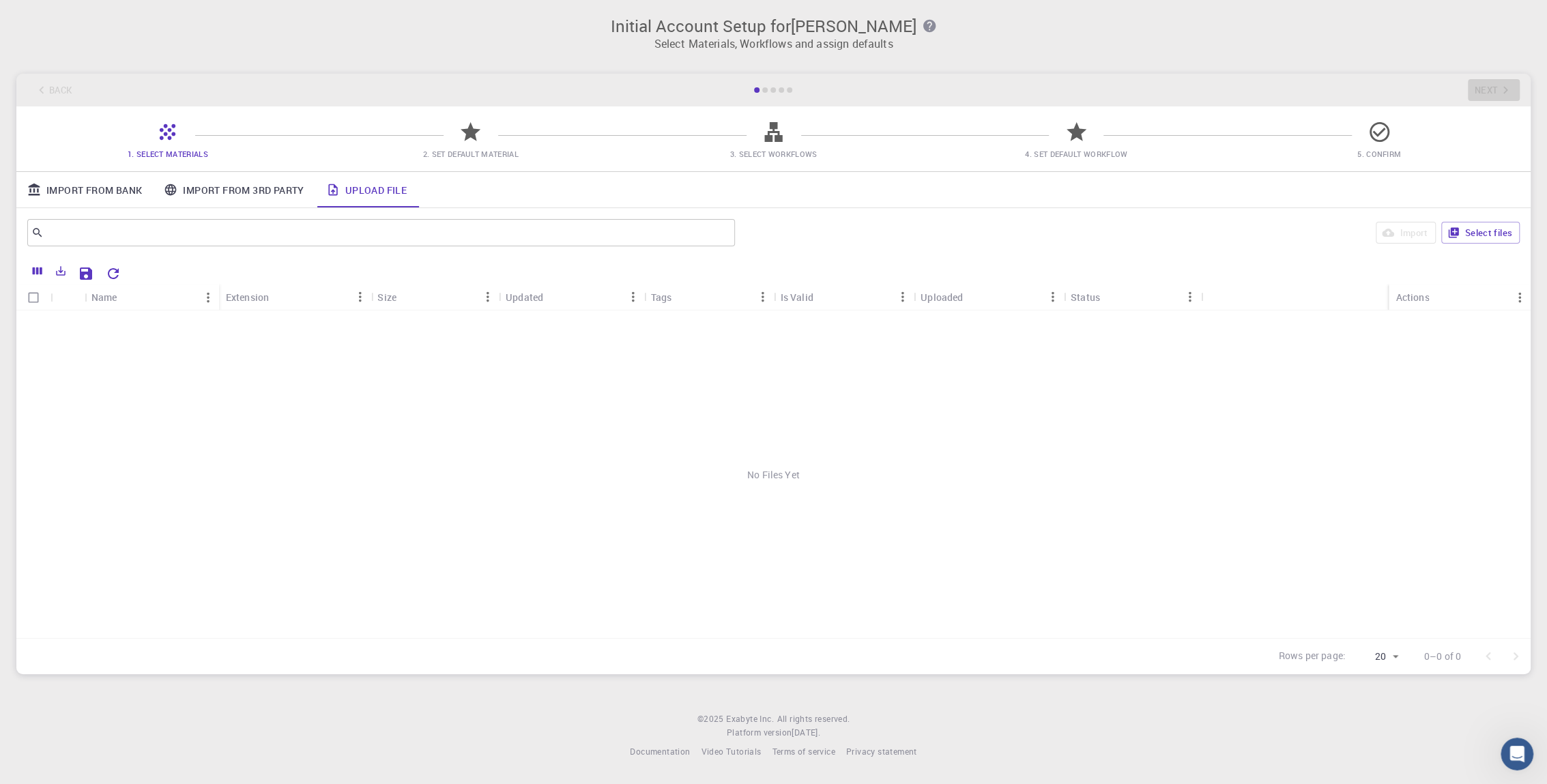
click at [1486, 215] on div "​ Import Select files" at bounding box center [774, 232] width 1514 height 49
click at [1474, 237] on button "Select files" at bounding box center [1481, 233] width 79 height 22
click at [33, 326] on input "Select row" at bounding box center [33, 325] width 26 height 26
checkbox input "true"
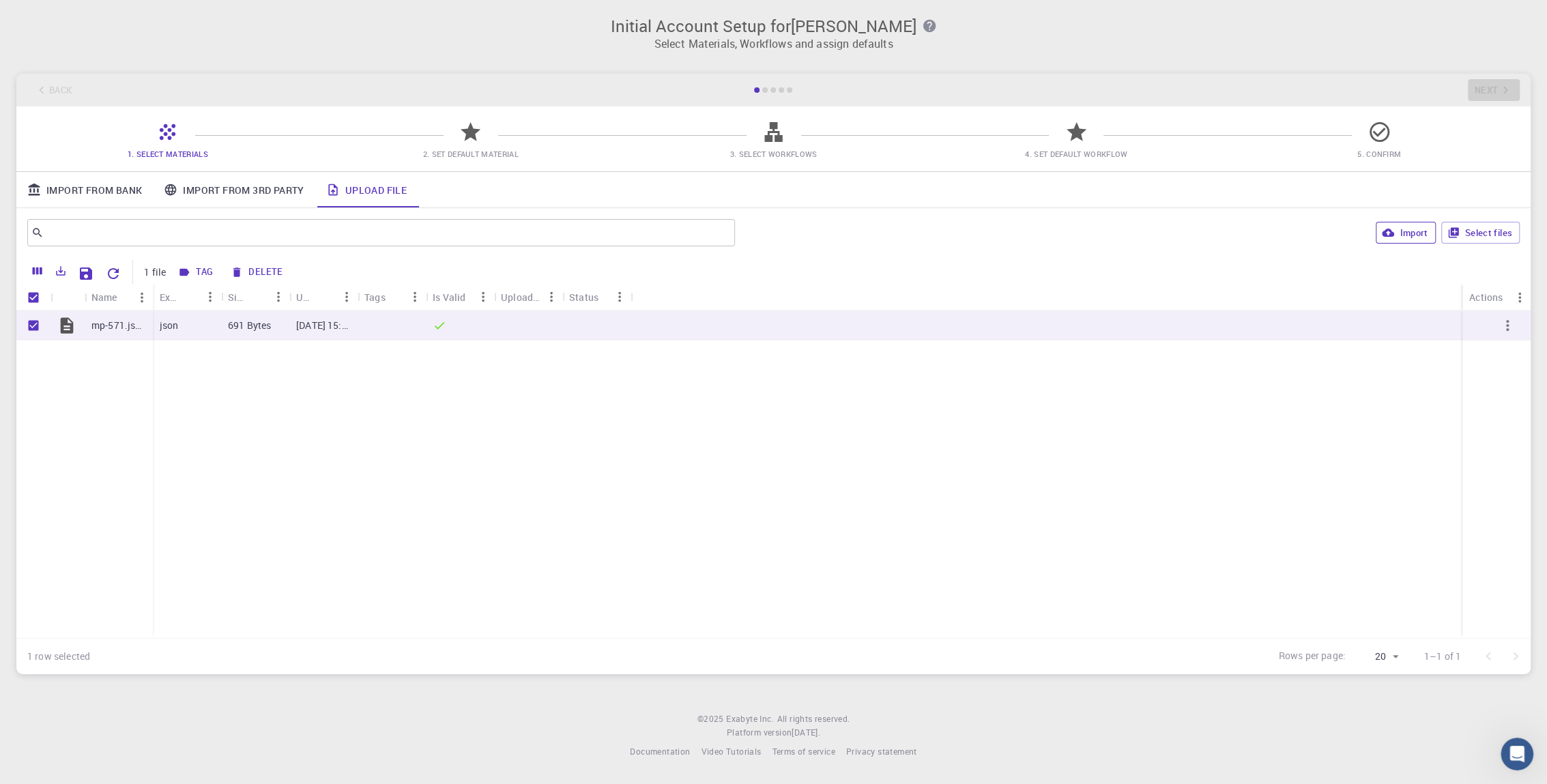
click at [1401, 233] on button "Import" at bounding box center [1405, 233] width 60 height 22
checkbox input "false"
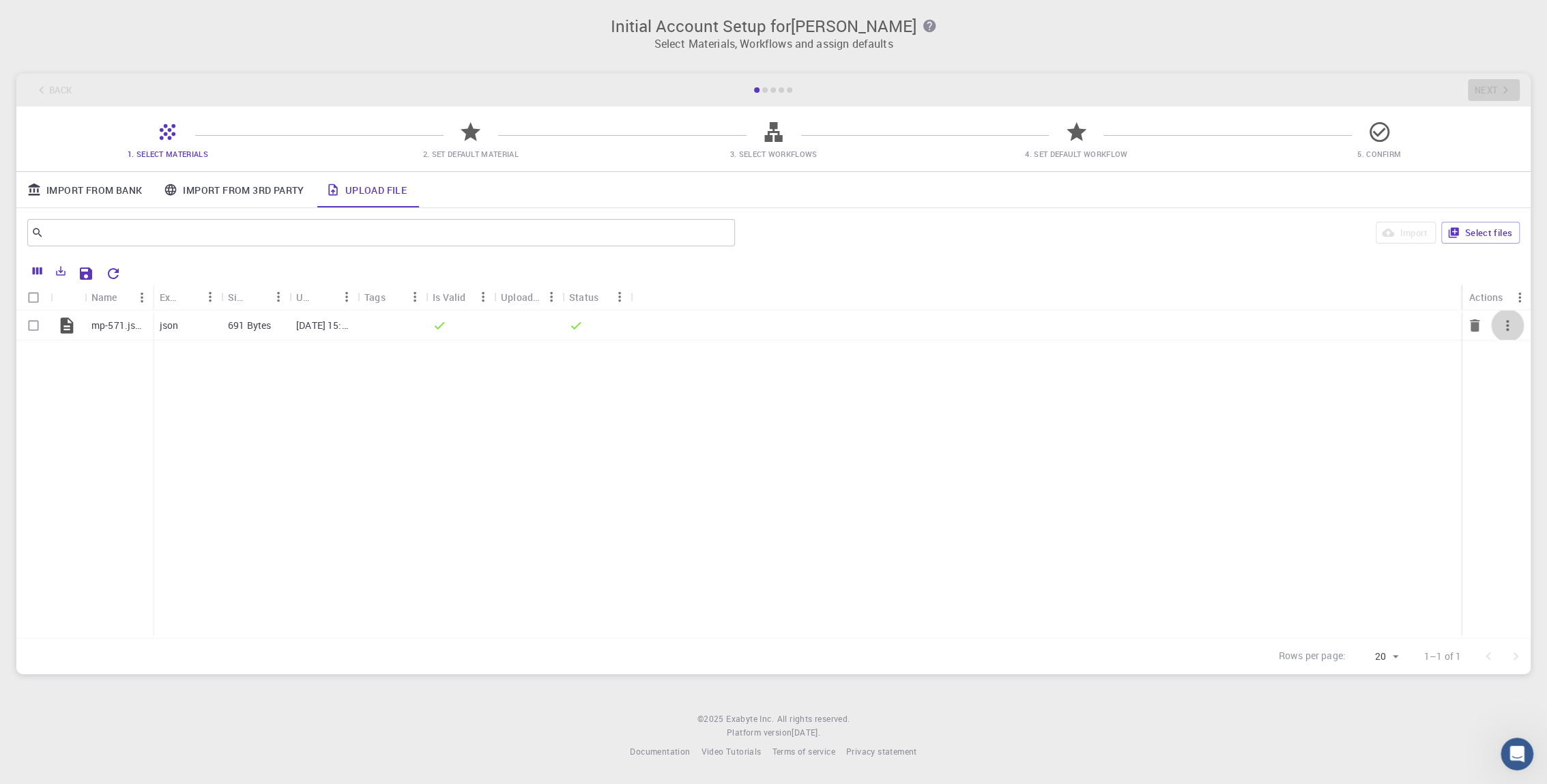
click at [1503, 324] on icon "button" at bounding box center [1508, 326] width 17 height 17
click at [1356, 364] on div at bounding box center [774, 392] width 1547 height 784
click at [35, 328] on input "Select row" at bounding box center [33, 325] width 26 height 26
checkbox input "true"
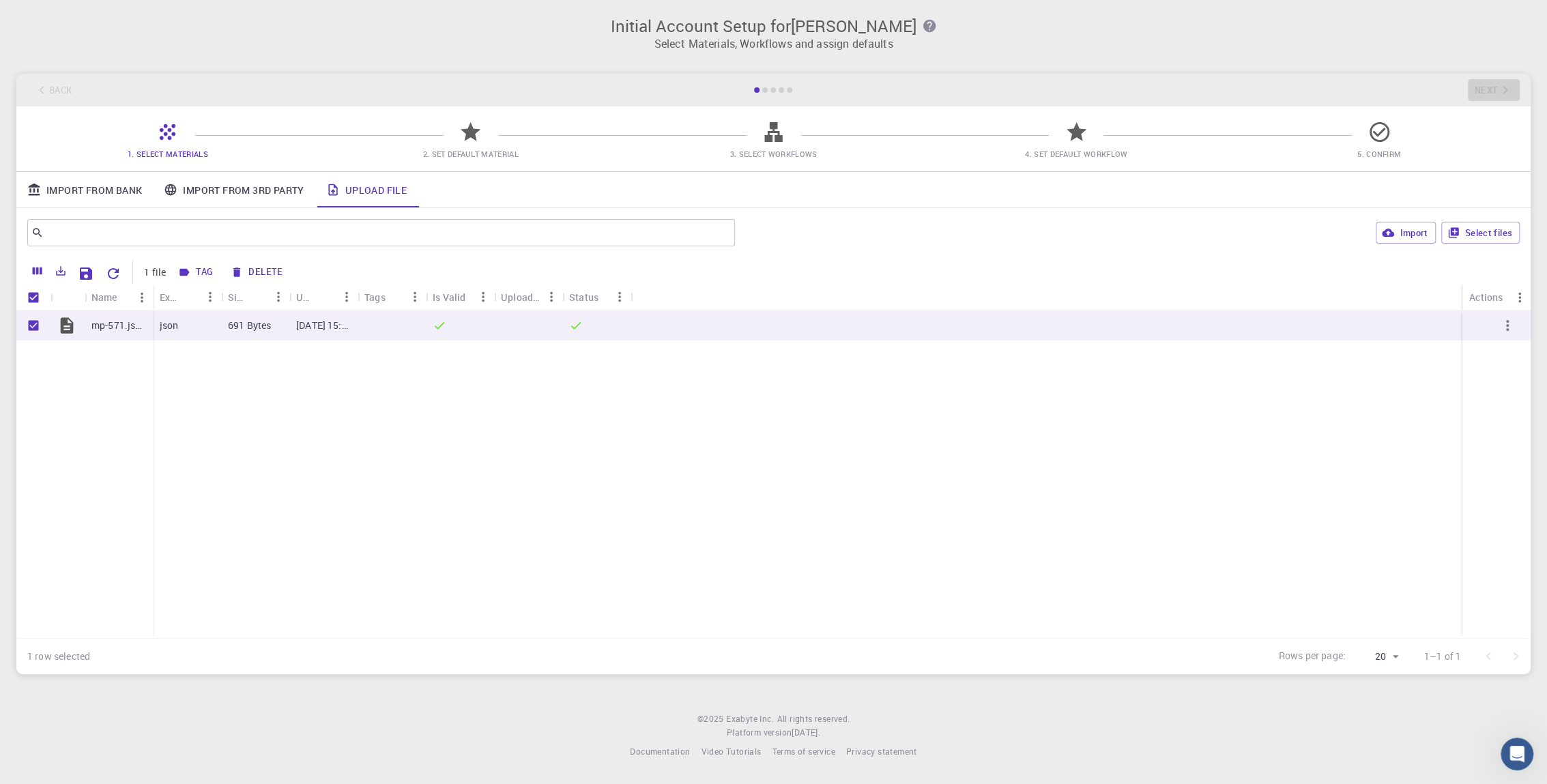
click at [303, 445] on div "mp-571.json json 691 Bytes [DATE] 15:32 PM" at bounding box center [774, 473] width 1514 height 328
click at [1405, 237] on button "Import" at bounding box center [1405, 233] width 60 height 22
checkbox input "false"
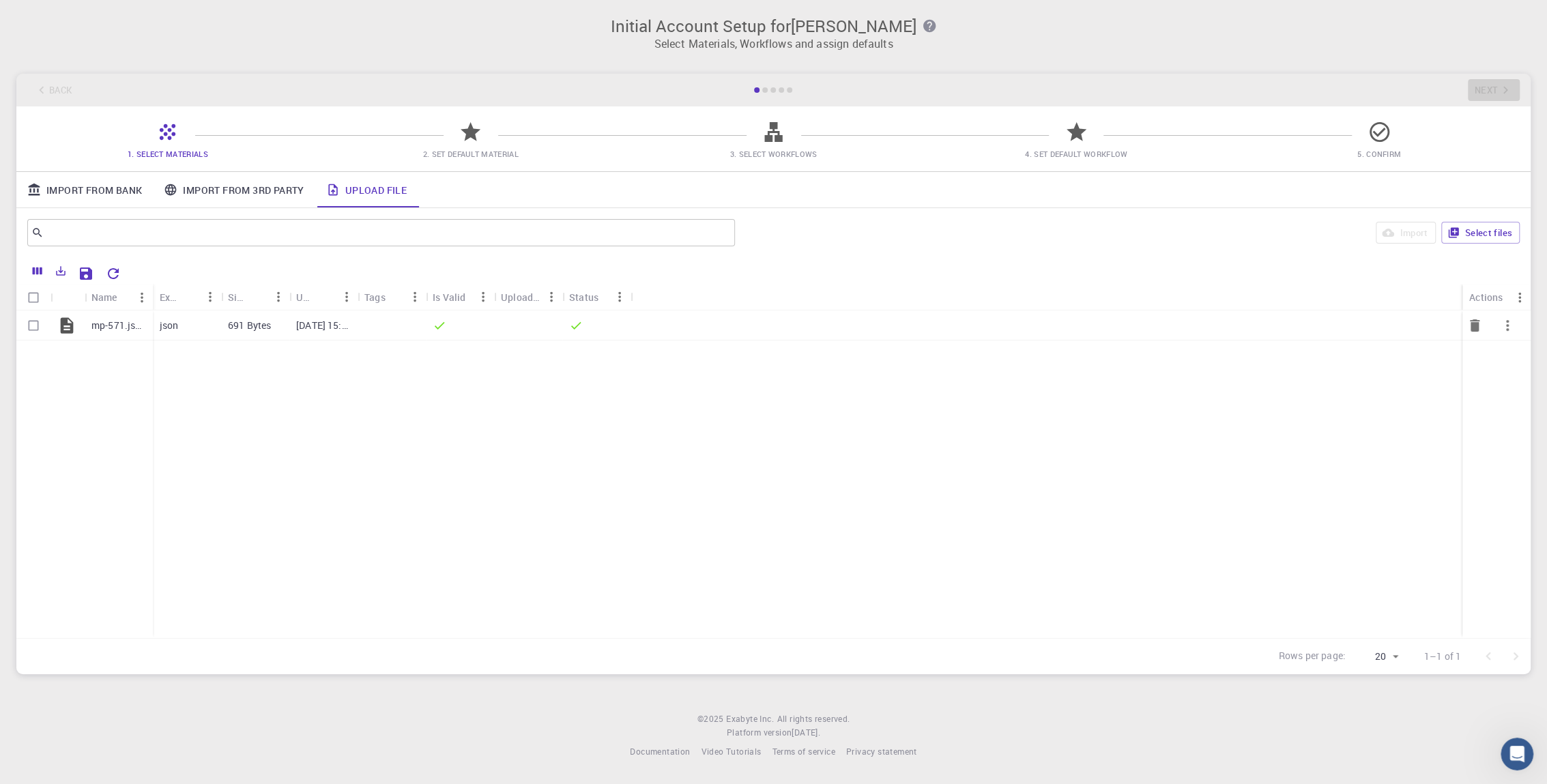
click at [493, 339] on div at bounding box center [459, 325] width 68 height 30
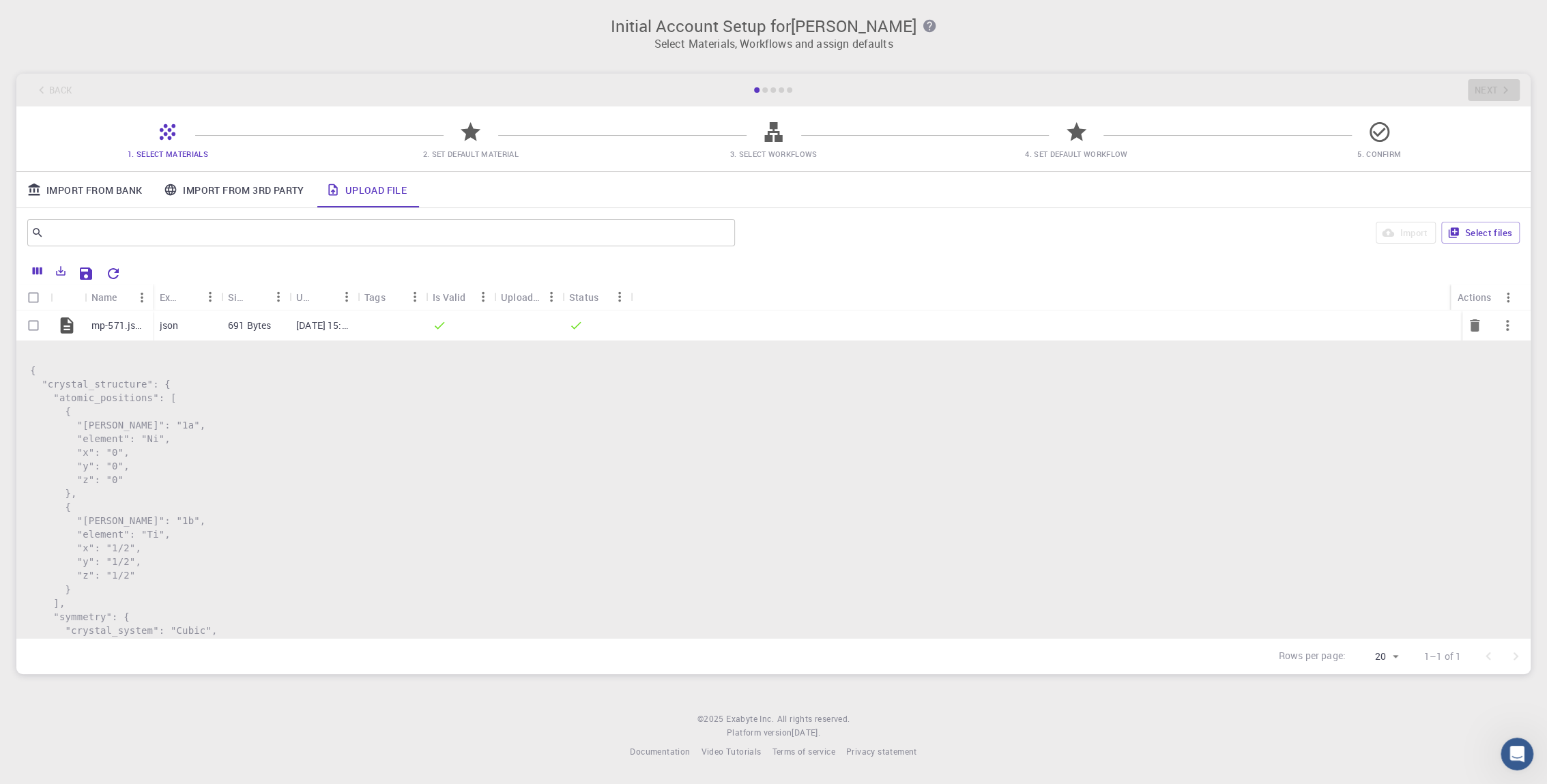
click at [185, 327] on div "json" at bounding box center [186, 325] width 68 height 30
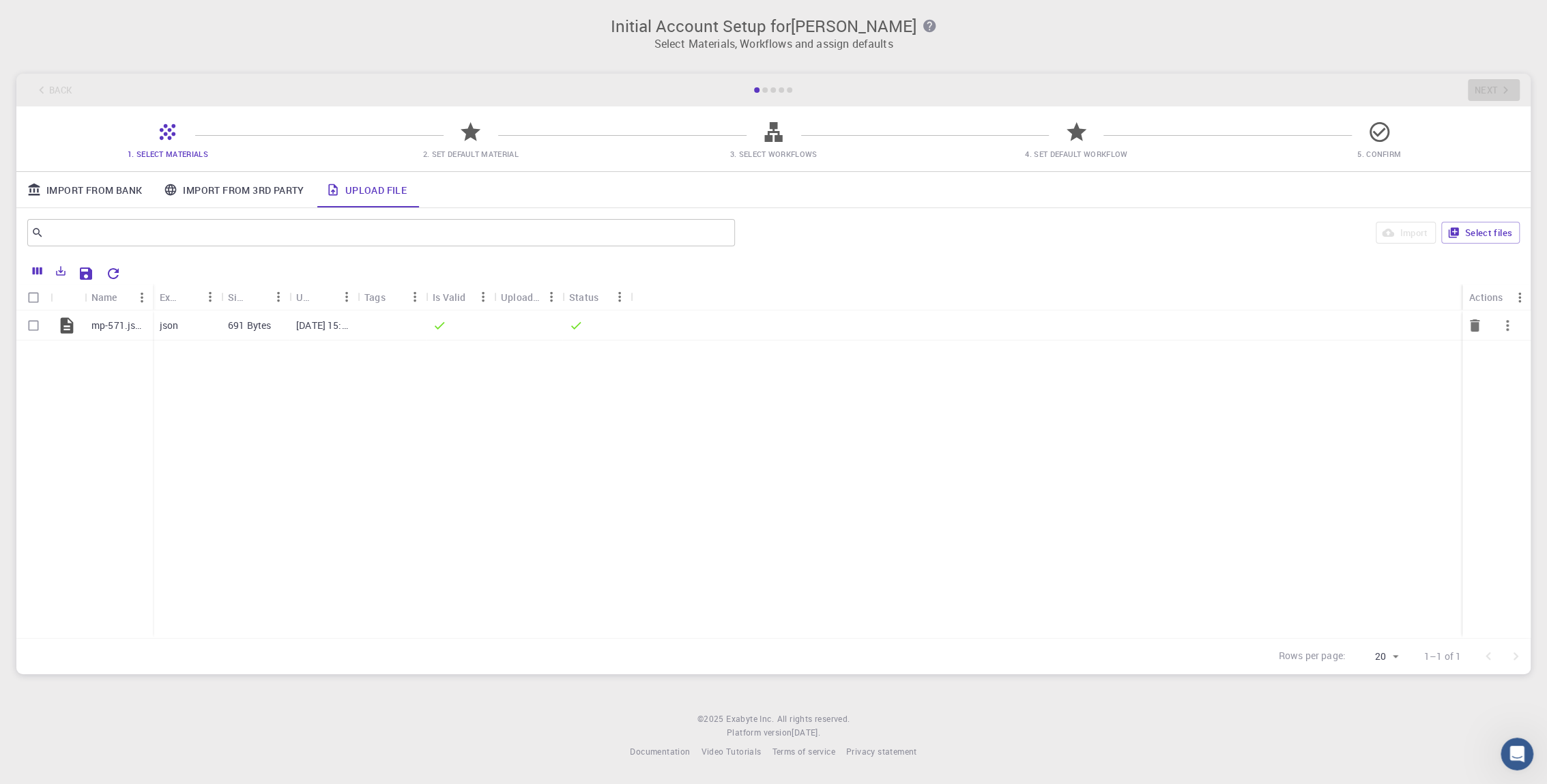
click at [185, 327] on div "json" at bounding box center [186, 325] width 68 height 30
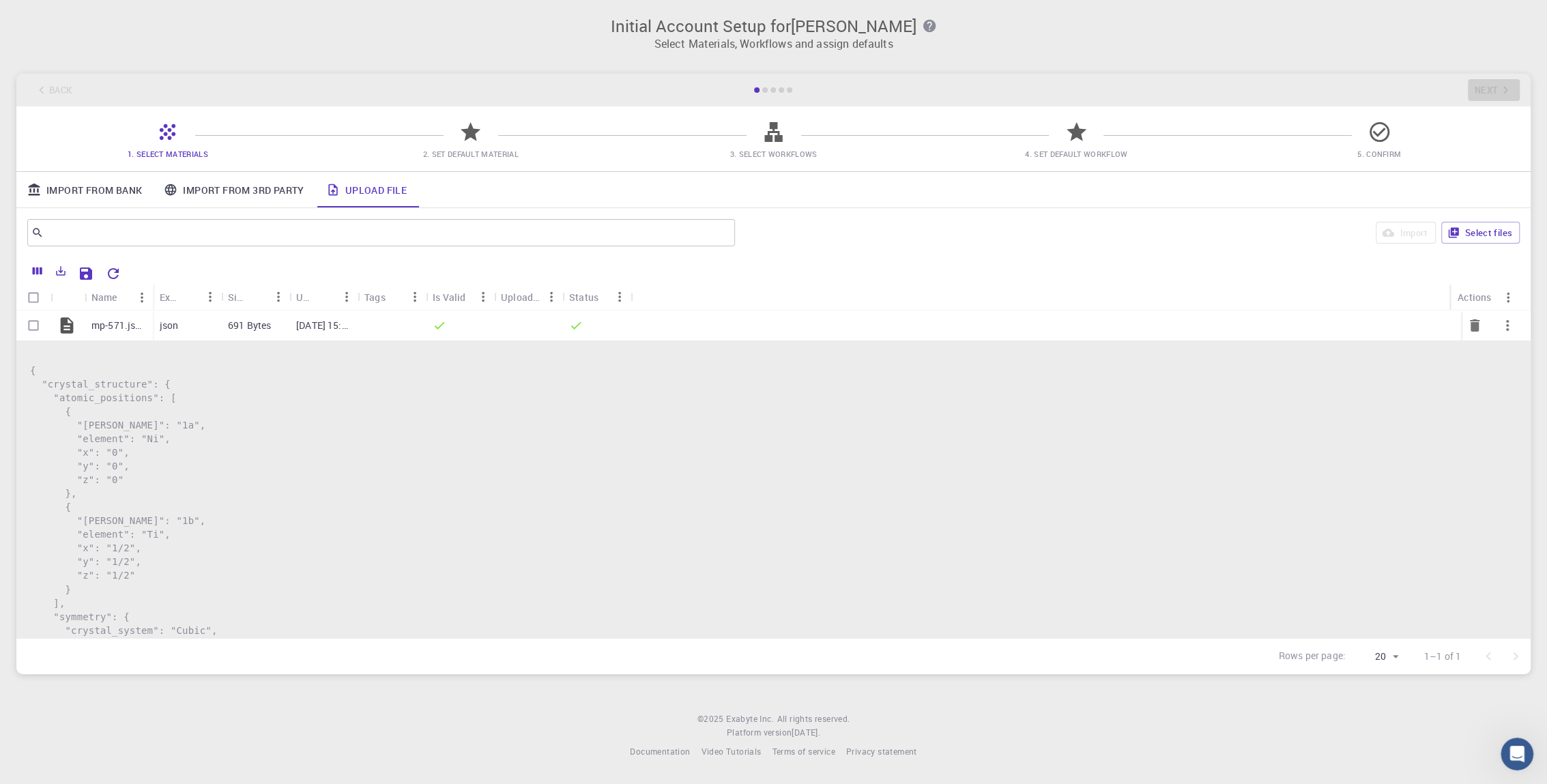
click at [31, 323] on input "Select row" at bounding box center [33, 325] width 26 height 26
checkbox input "true"
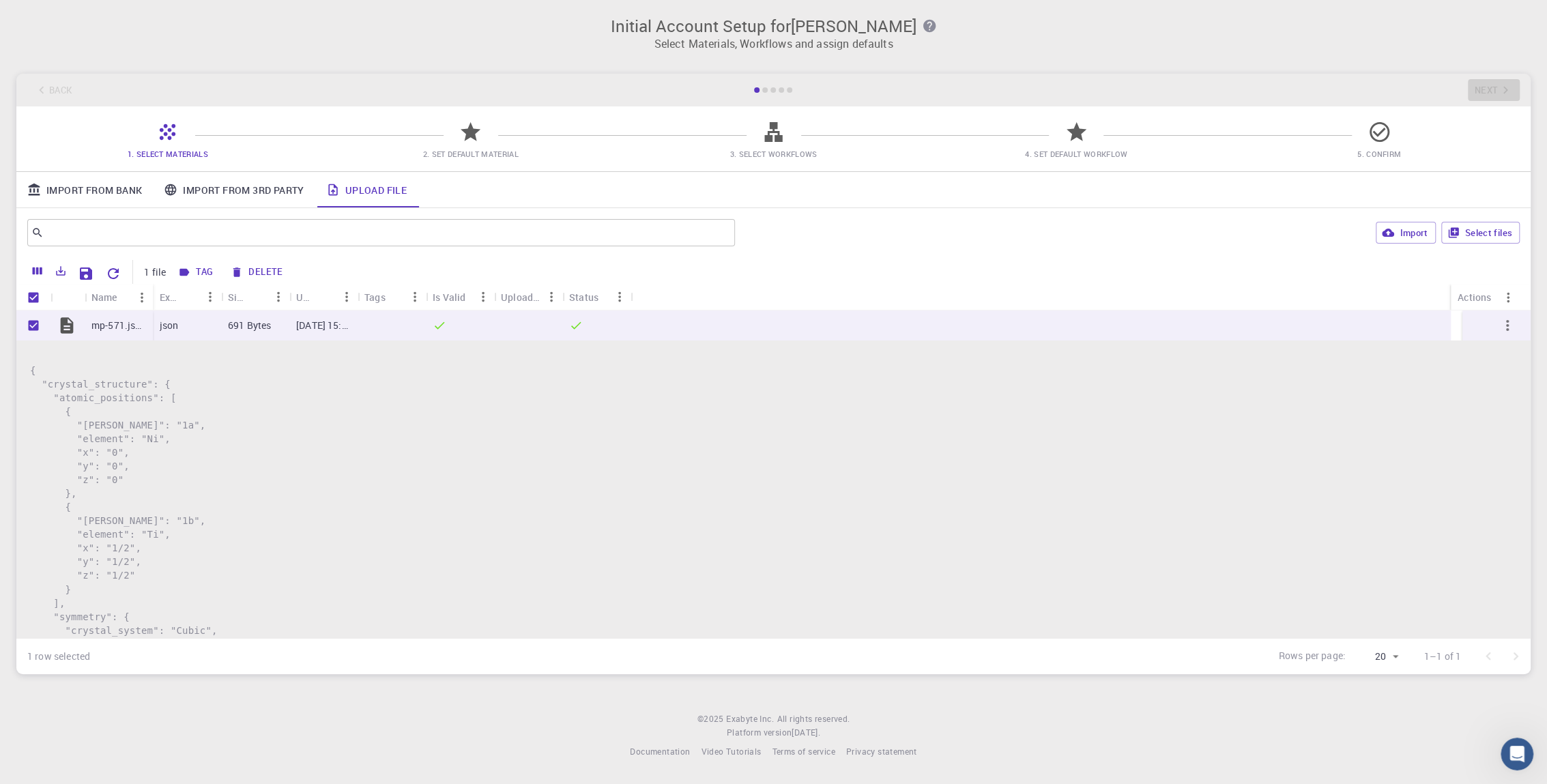
click at [111, 189] on link "Import From Bank" at bounding box center [85, 189] width 137 height 35
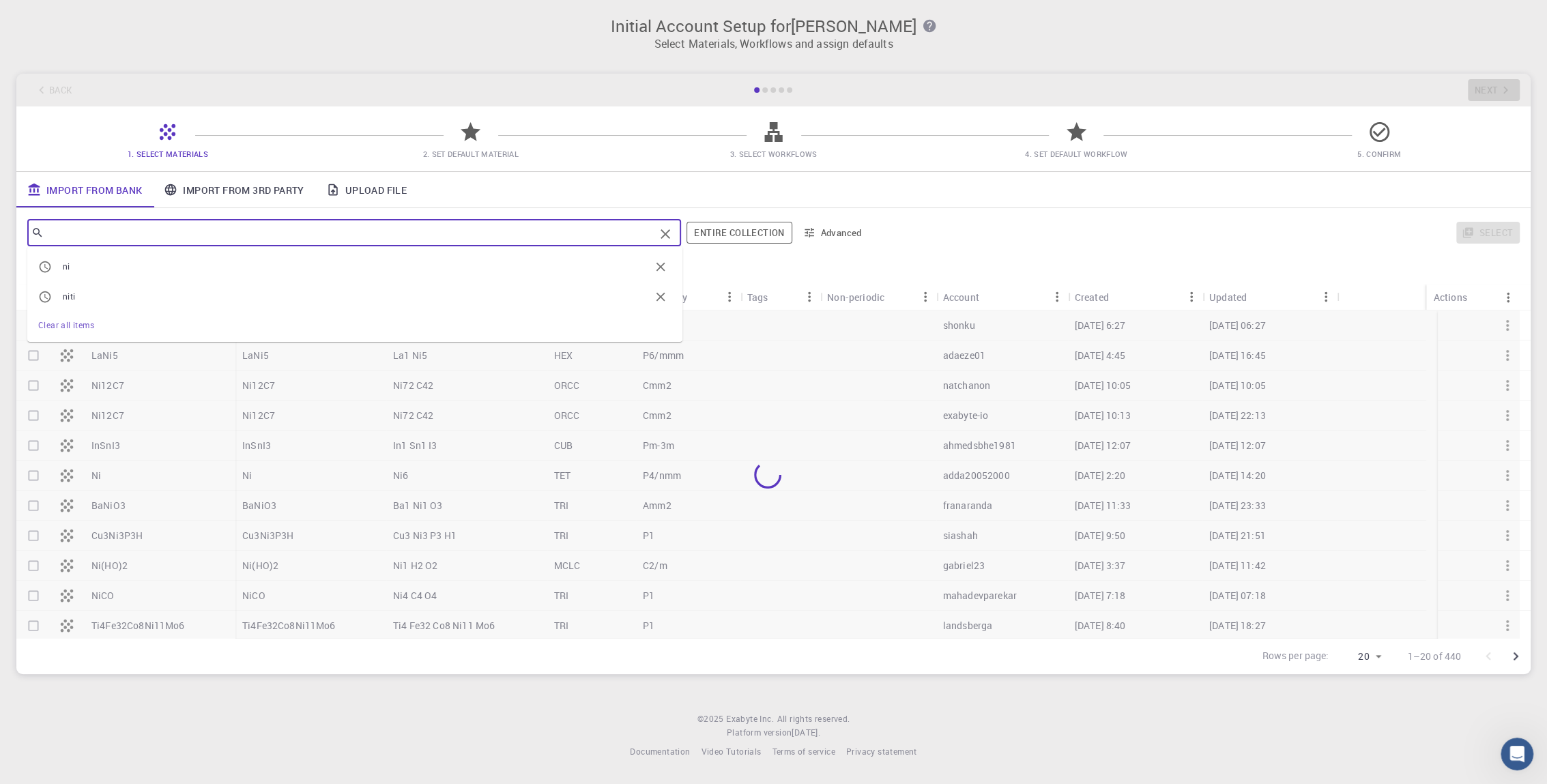
click at [298, 238] on input "text" at bounding box center [349, 232] width 611 height 19
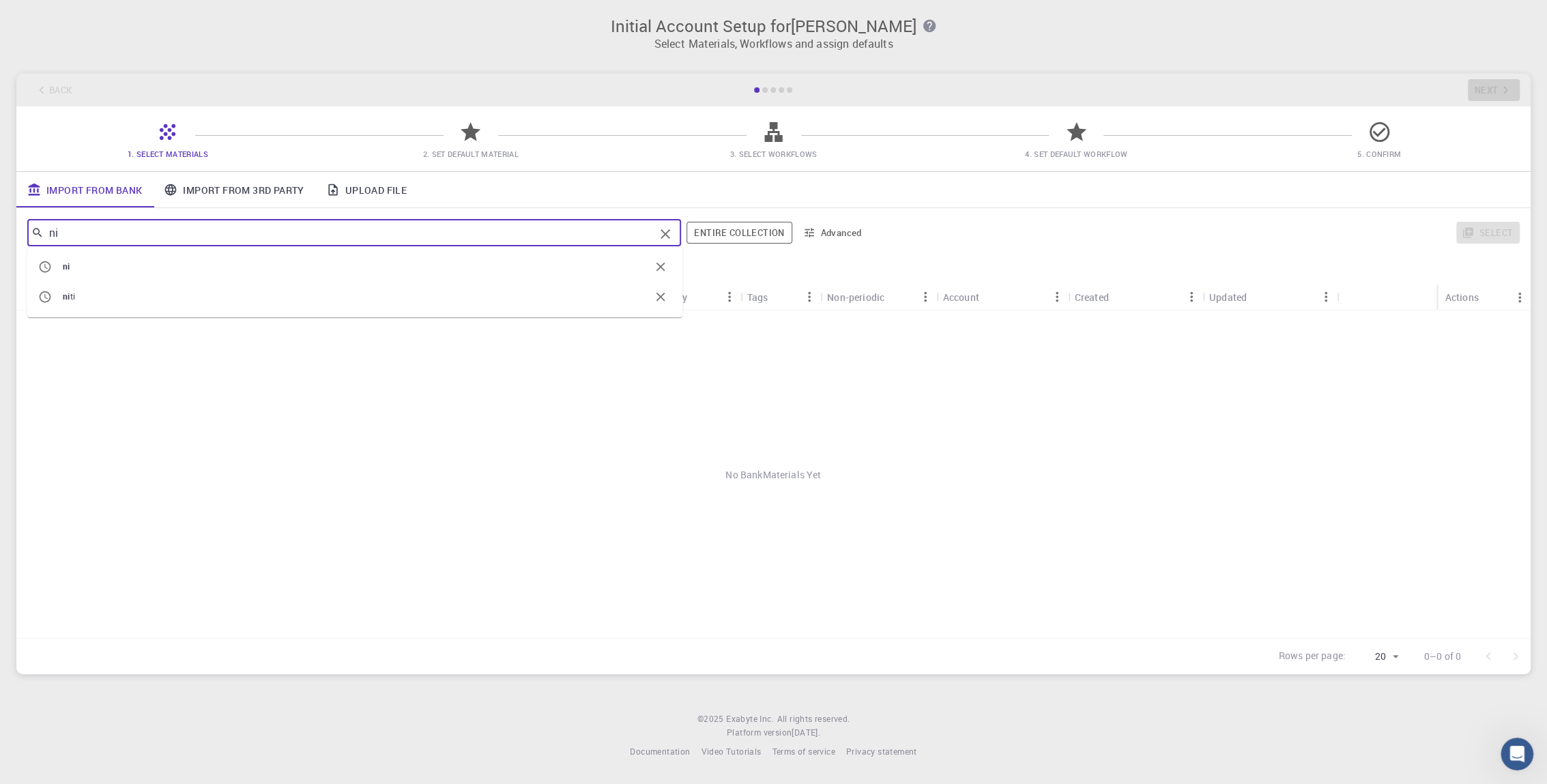
type input "n"
click at [374, 183] on link "Upload File" at bounding box center [366, 189] width 102 height 35
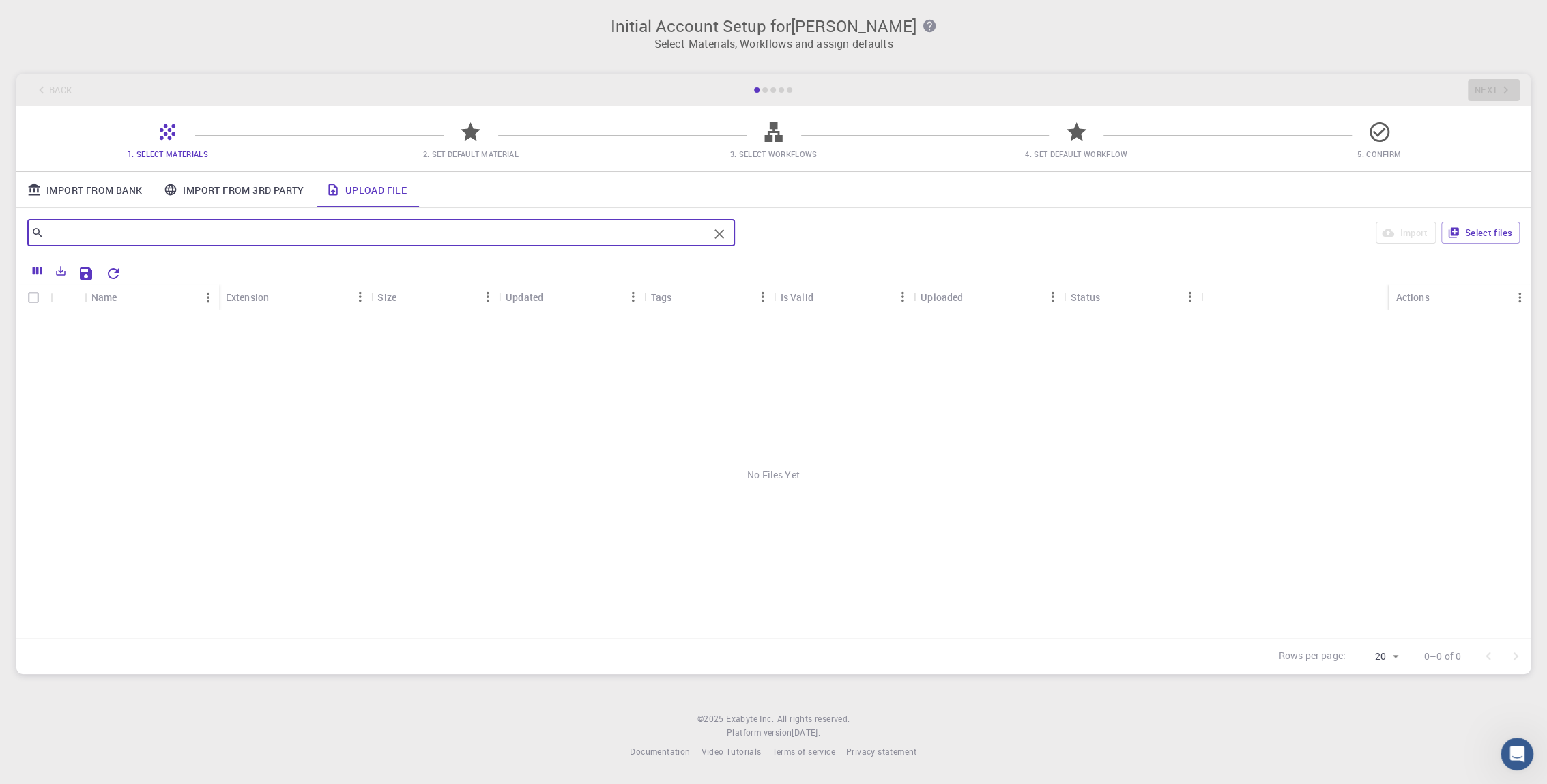
click at [224, 230] on input "text" at bounding box center [375, 232] width 665 height 19
click at [106, 194] on link "Import From Bank" at bounding box center [85, 189] width 137 height 35
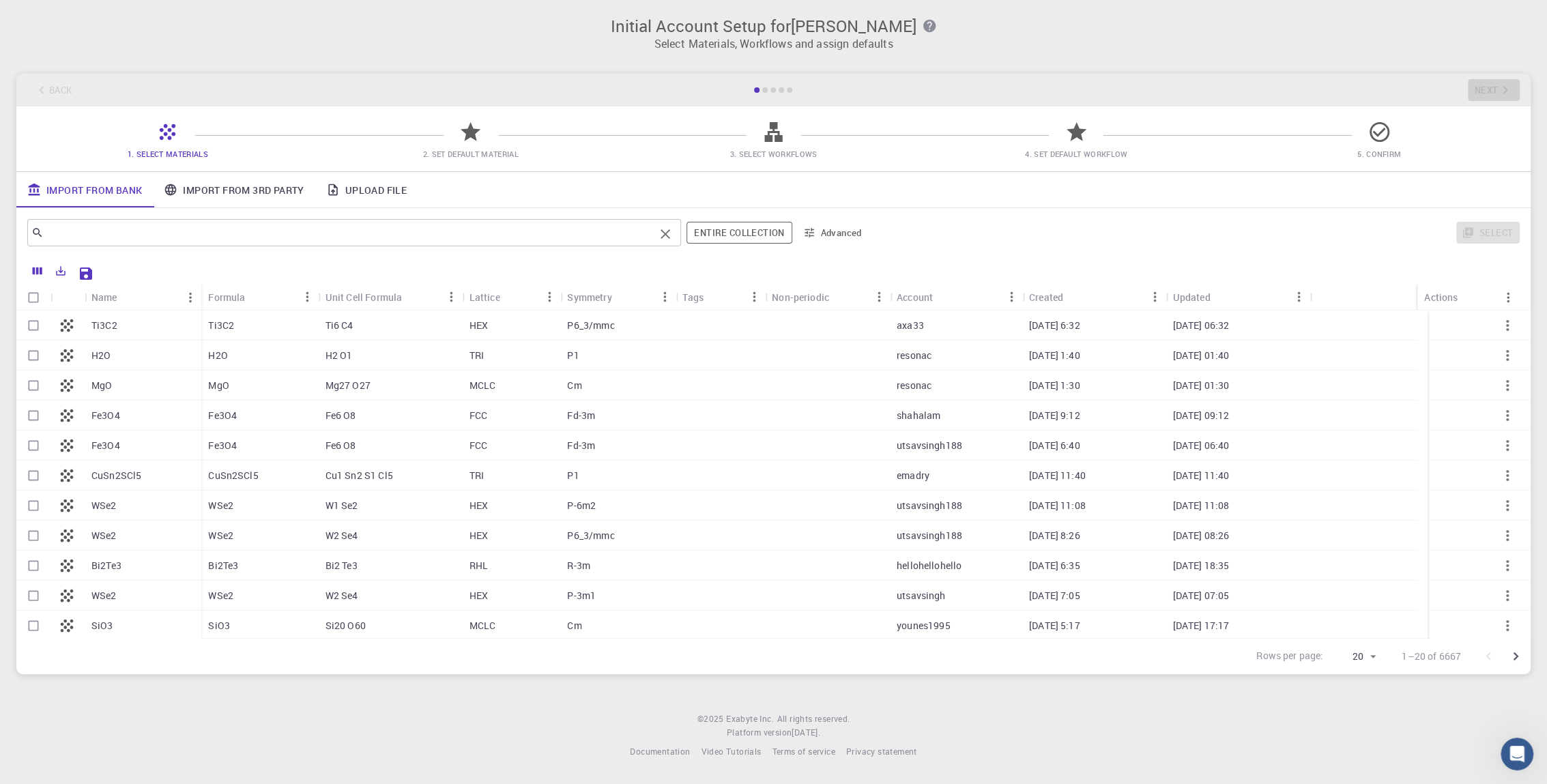
click at [104, 245] on div "​" at bounding box center [354, 232] width 654 height 28
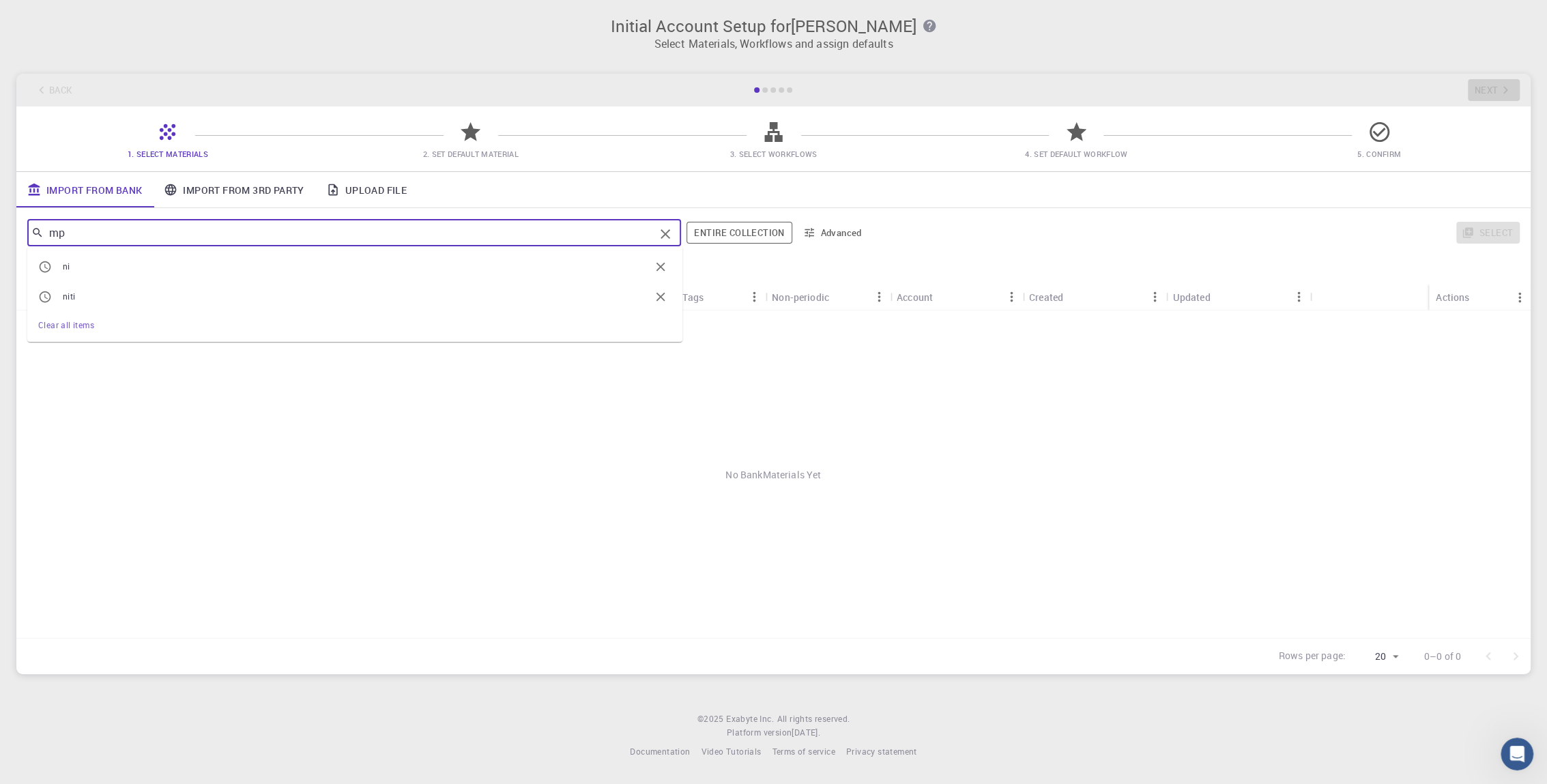
type input "m"
click at [395, 178] on link "Upload File" at bounding box center [366, 189] width 102 height 35
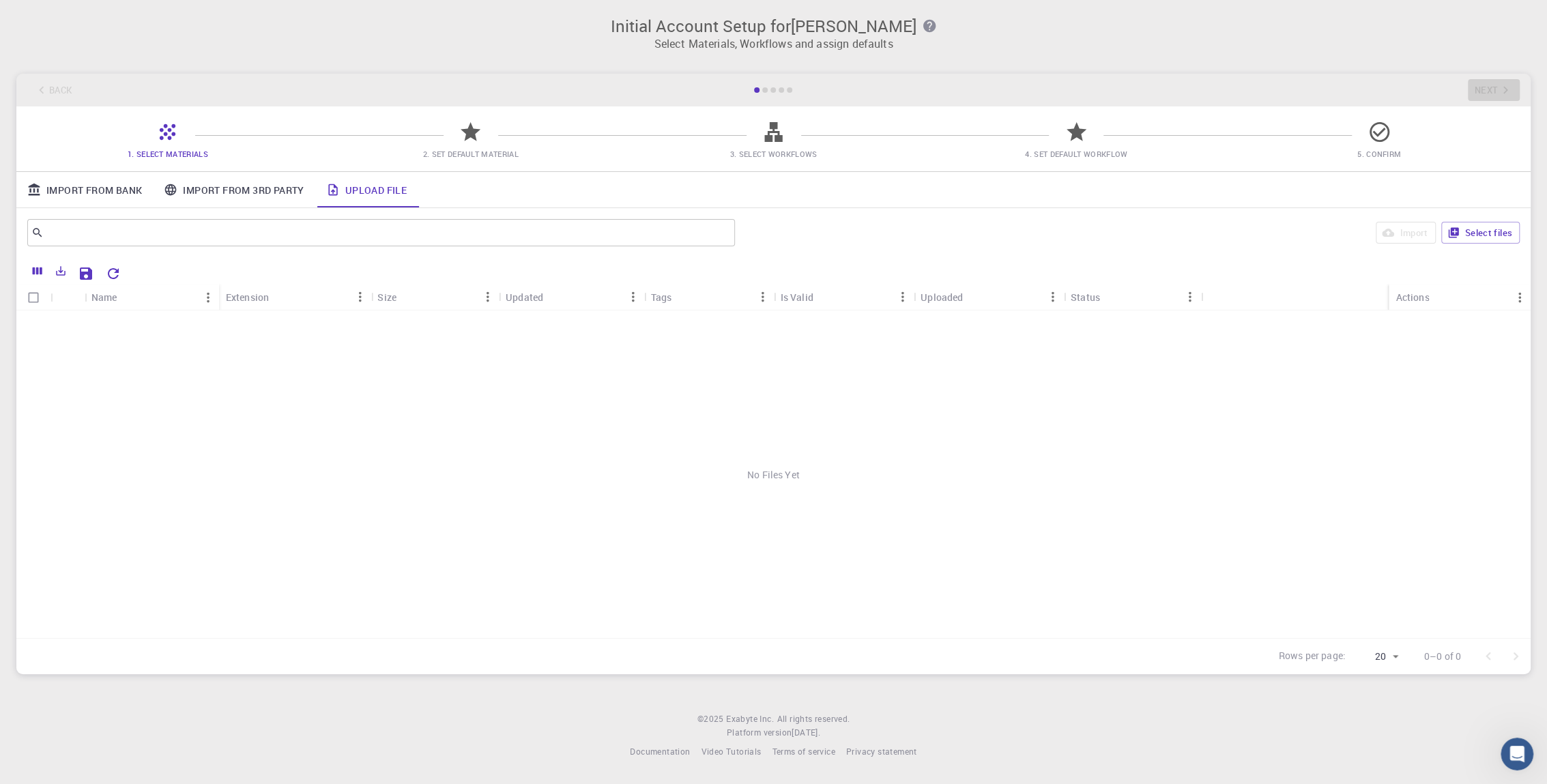
click at [258, 196] on link "Import From 3rd Party" at bounding box center [233, 189] width 162 height 35
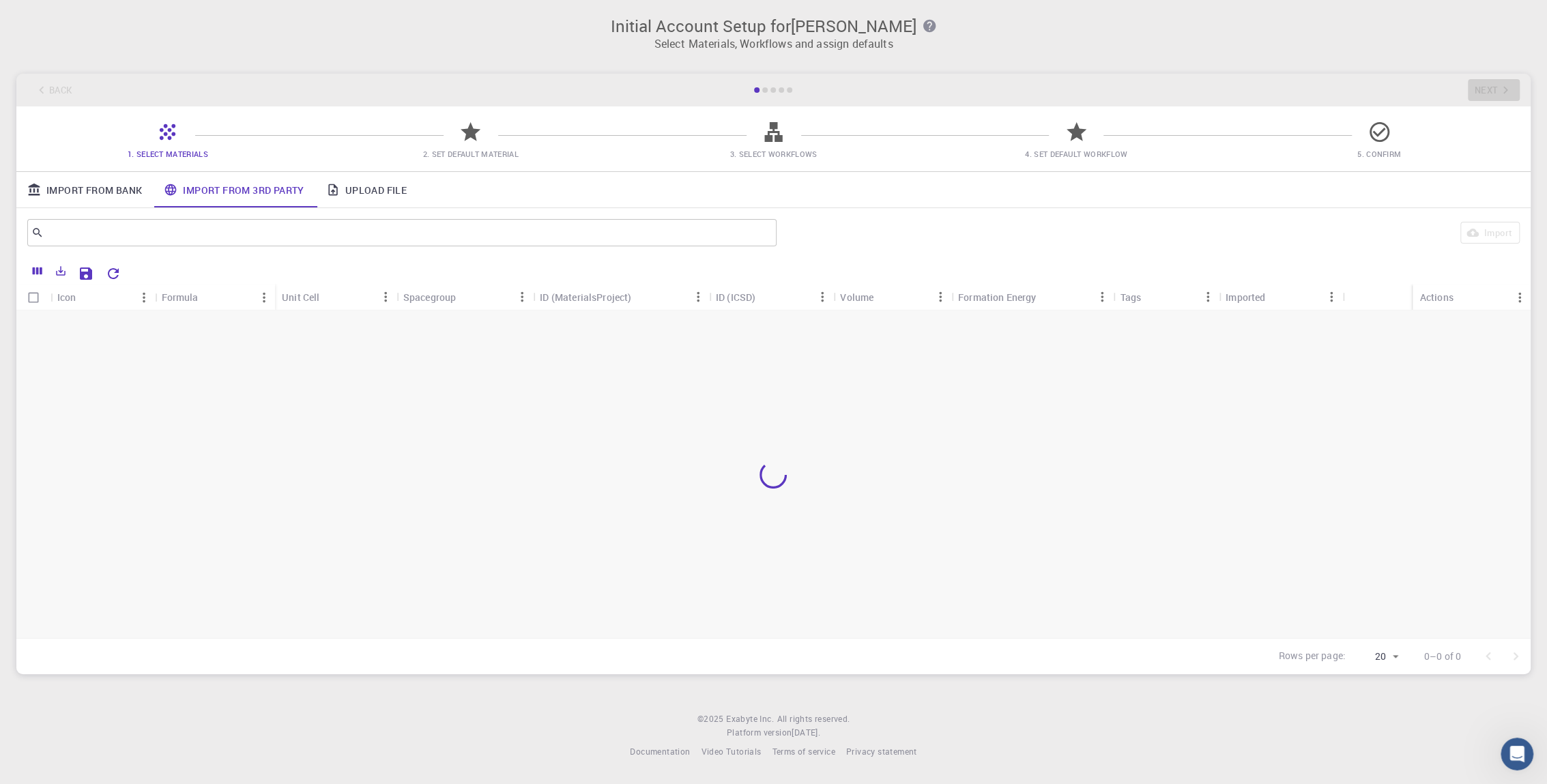
click at [349, 189] on link "Upload File" at bounding box center [366, 189] width 102 height 35
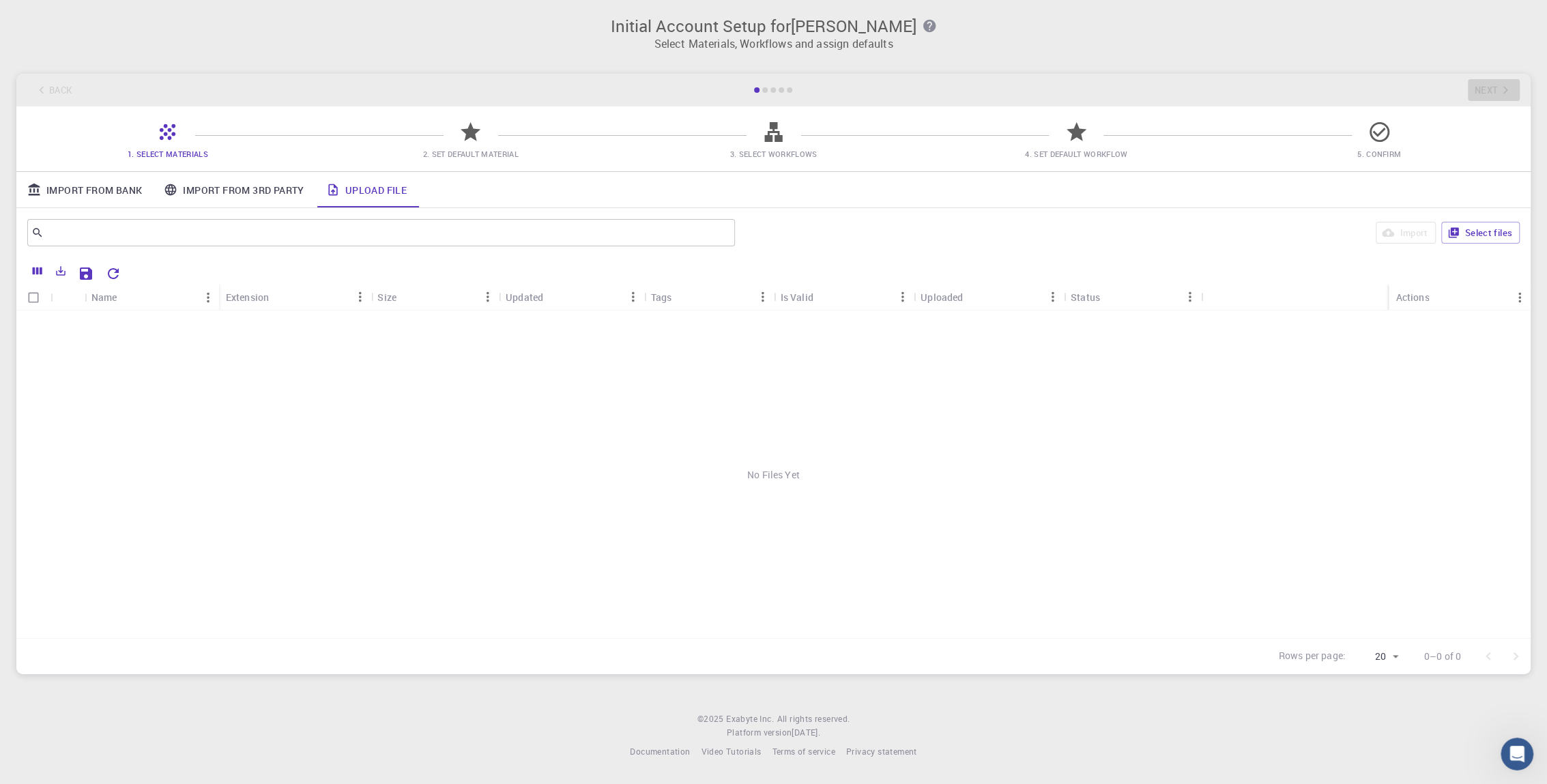
click at [31, 297] on input "Select all rows" at bounding box center [33, 297] width 26 height 26
checkbox input "false"
click at [1489, 228] on button "Select files" at bounding box center [1481, 233] width 79 height 22
click at [1224, 333] on div at bounding box center [1291, 325] width 161 height 30
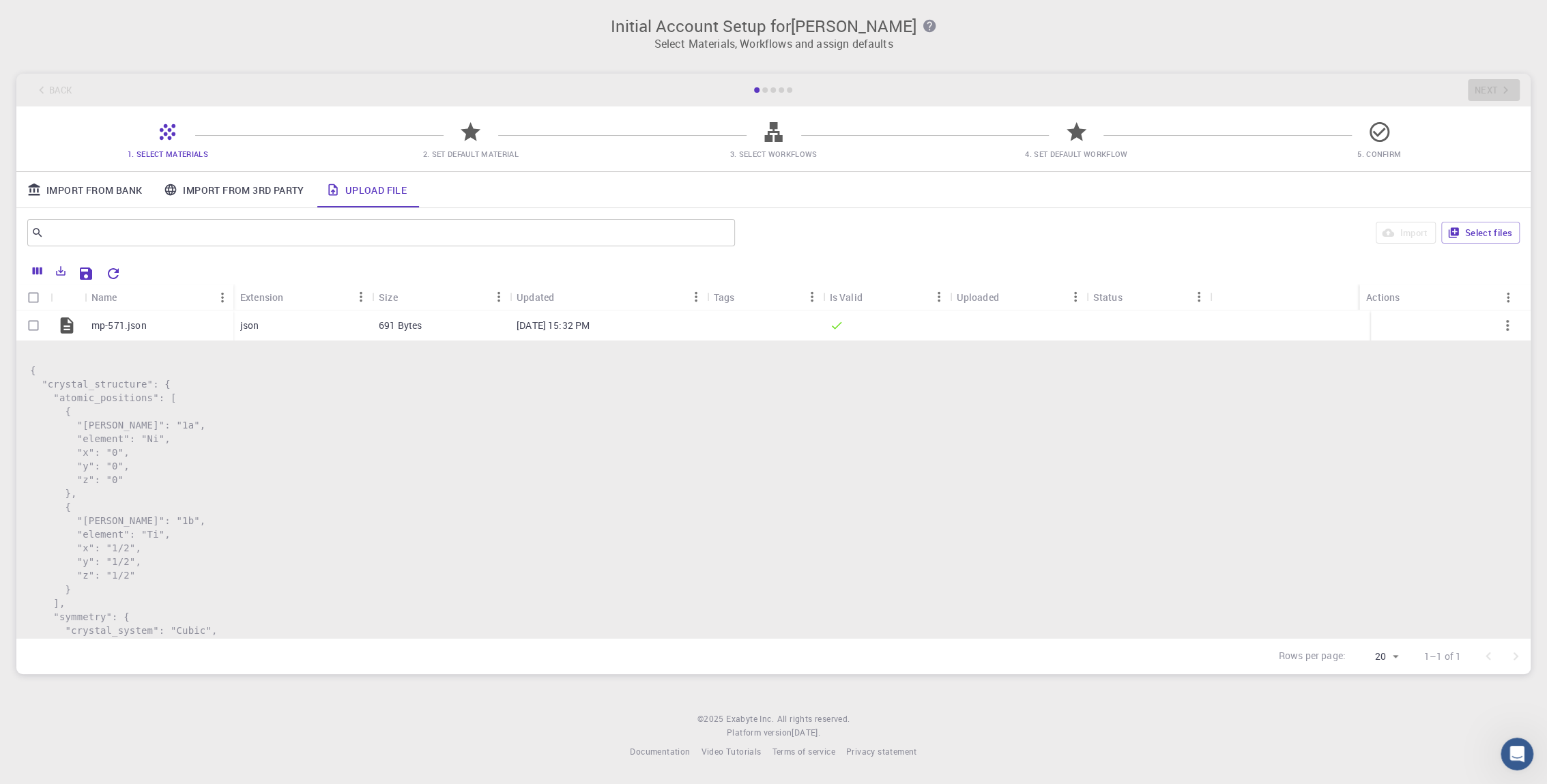
scroll to position [213, 0]
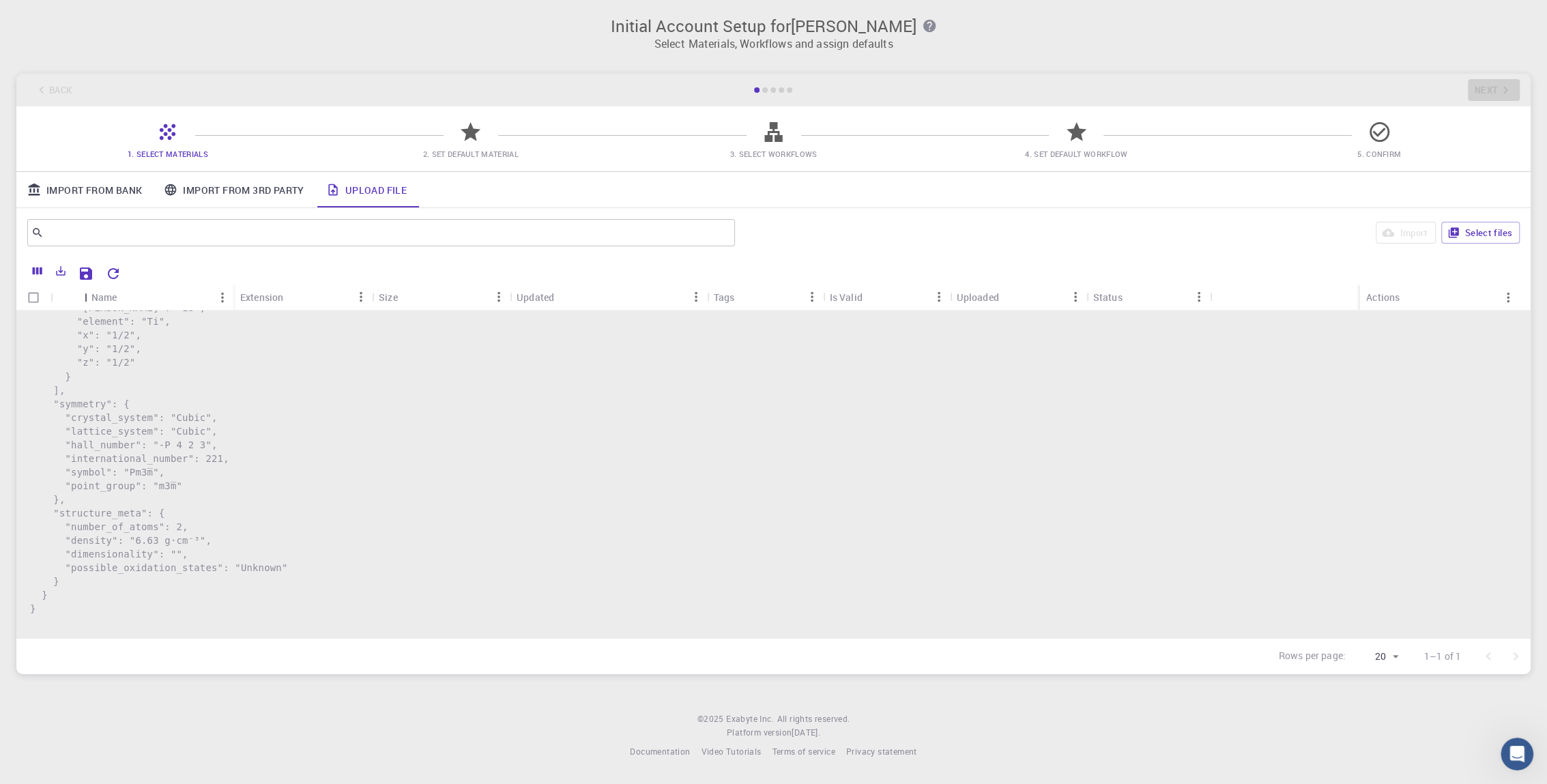
click at [92, 285] on div "Icon" at bounding box center [85, 297] width 13 height 27
click at [87, 276] on icon "Save Explorer Settings" at bounding box center [86, 274] width 17 height 17
click at [1258, 422] on pre "{ "crystal_structure": { "atomic_positions": [ { "[PERSON_NAME]": "1a", "elemen…" at bounding box center [774, 383] width 1487 height 464
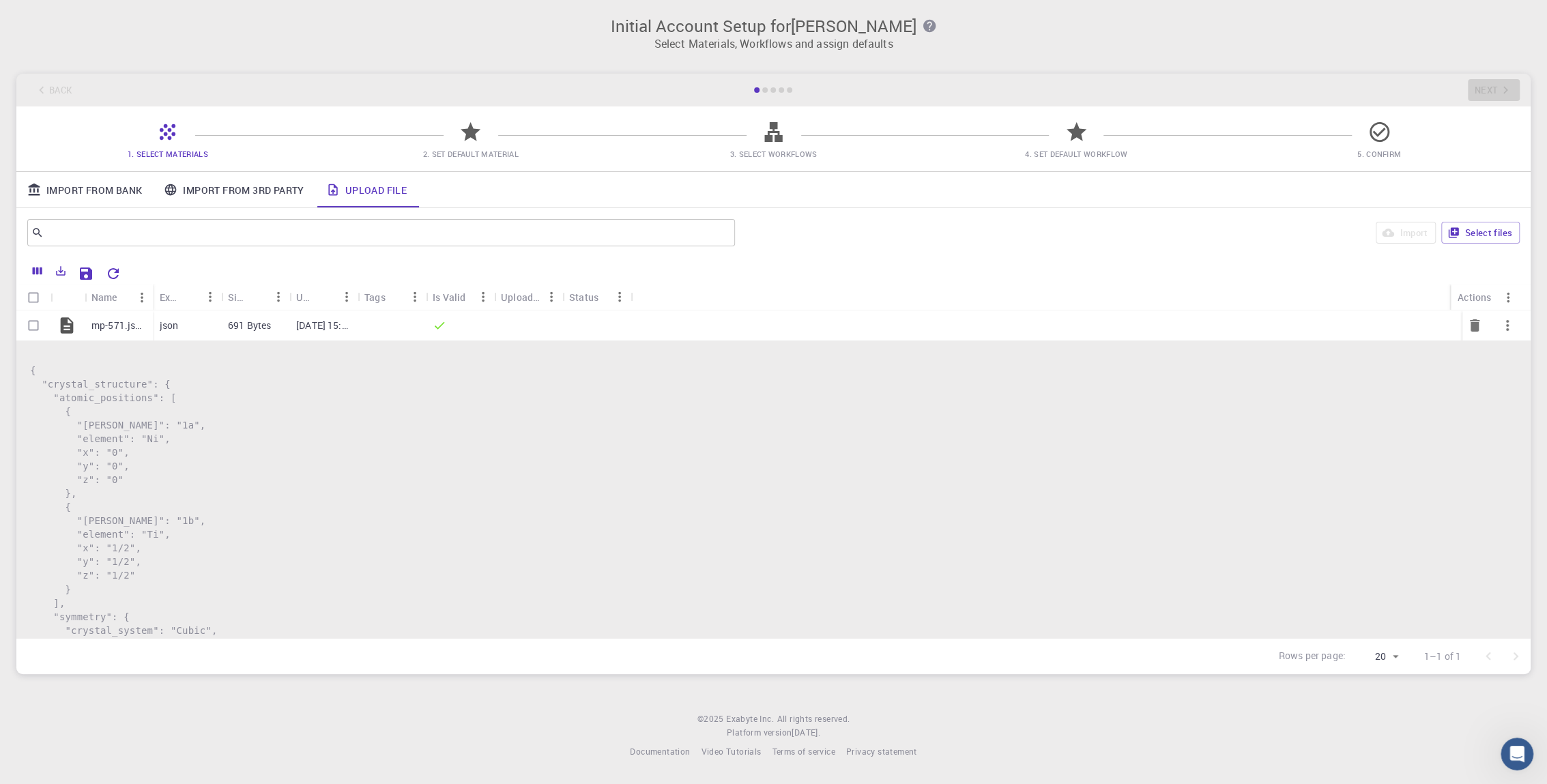
click at [391, 322] on div at bounding box center [391, 325] width 68 height 30
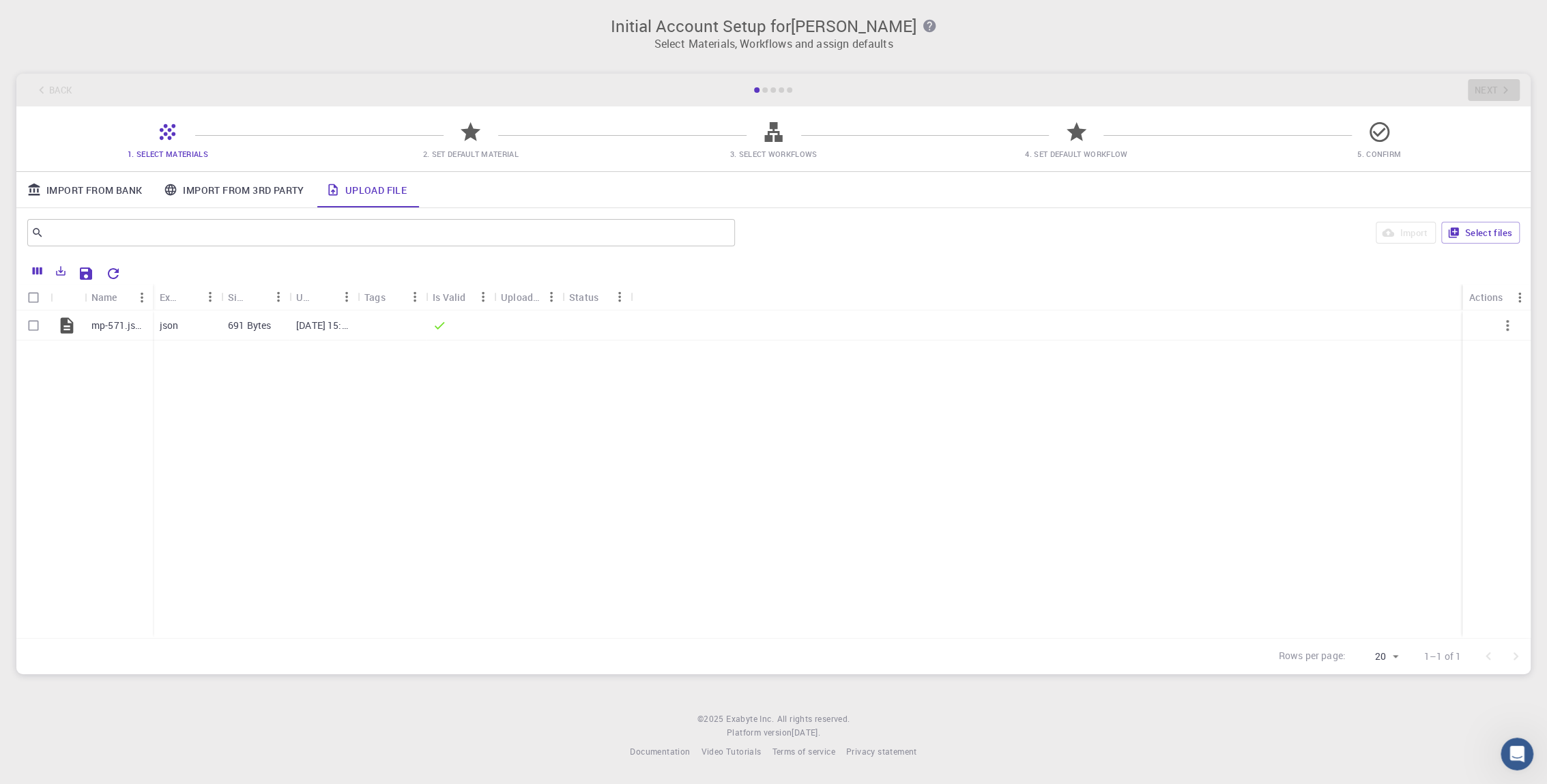
click at [458, 125] on div "1. Select Materials 2. Set Default Material 3. Select Workflows 4. Set Default …" at bounding box center [774, 138] width 1514 height 64
click at [468, 135] on icon at bounding box center [471, 132] width 20 height 19
click at [106, 185] on link "Import From Bank" at bounding box center [85, 189] width 137 height 35
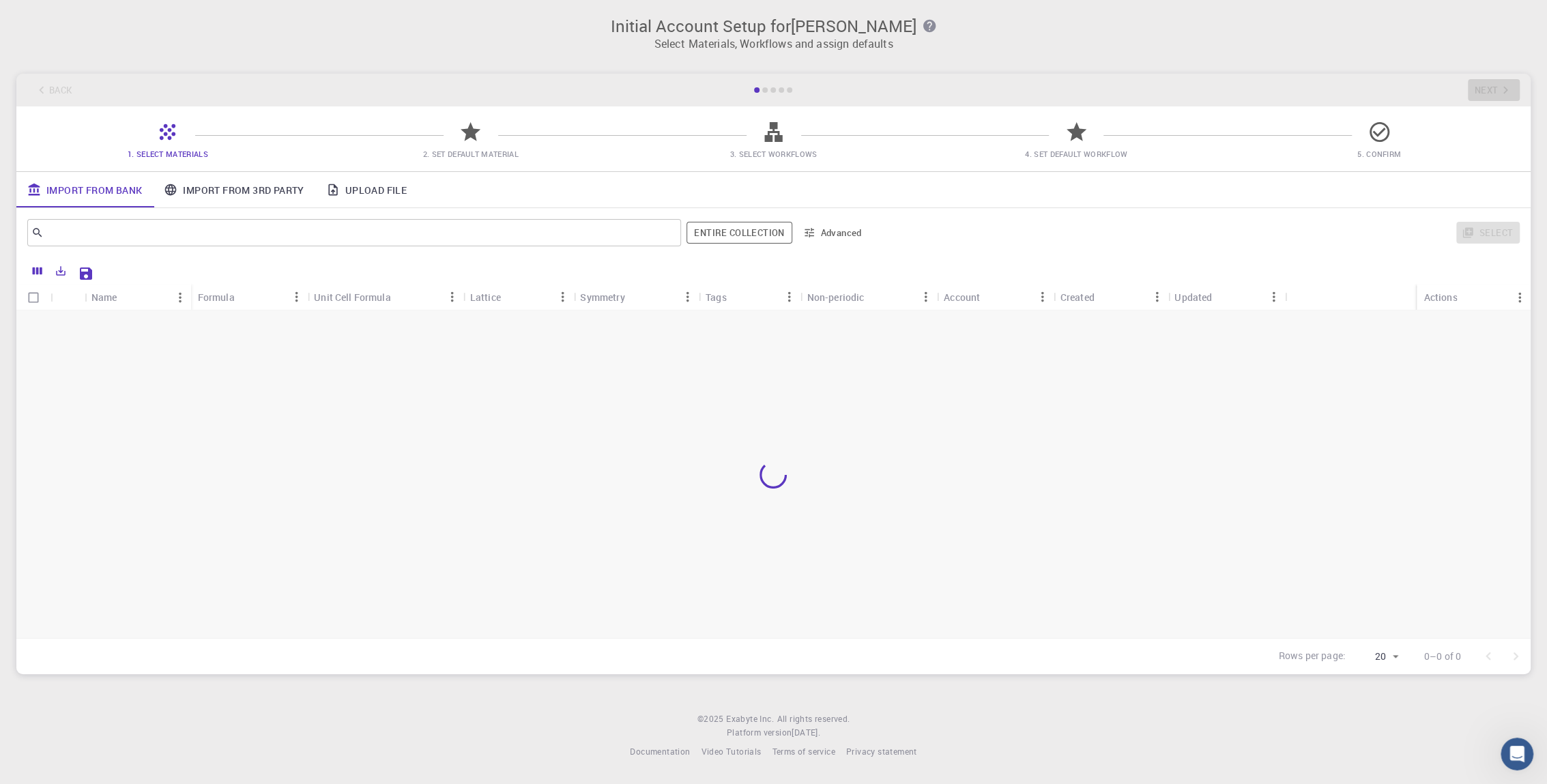
drag, startPoint x: 106, startPoint y: 185, endPoint x: 235, endPoint y: 392, distance: 243.9
click at [235, 392] on div "Import From Bank Import From 3rd Party Upload File ​ Entire collection Advanced…" at bounding box center [774, 422] width 1514 height 502
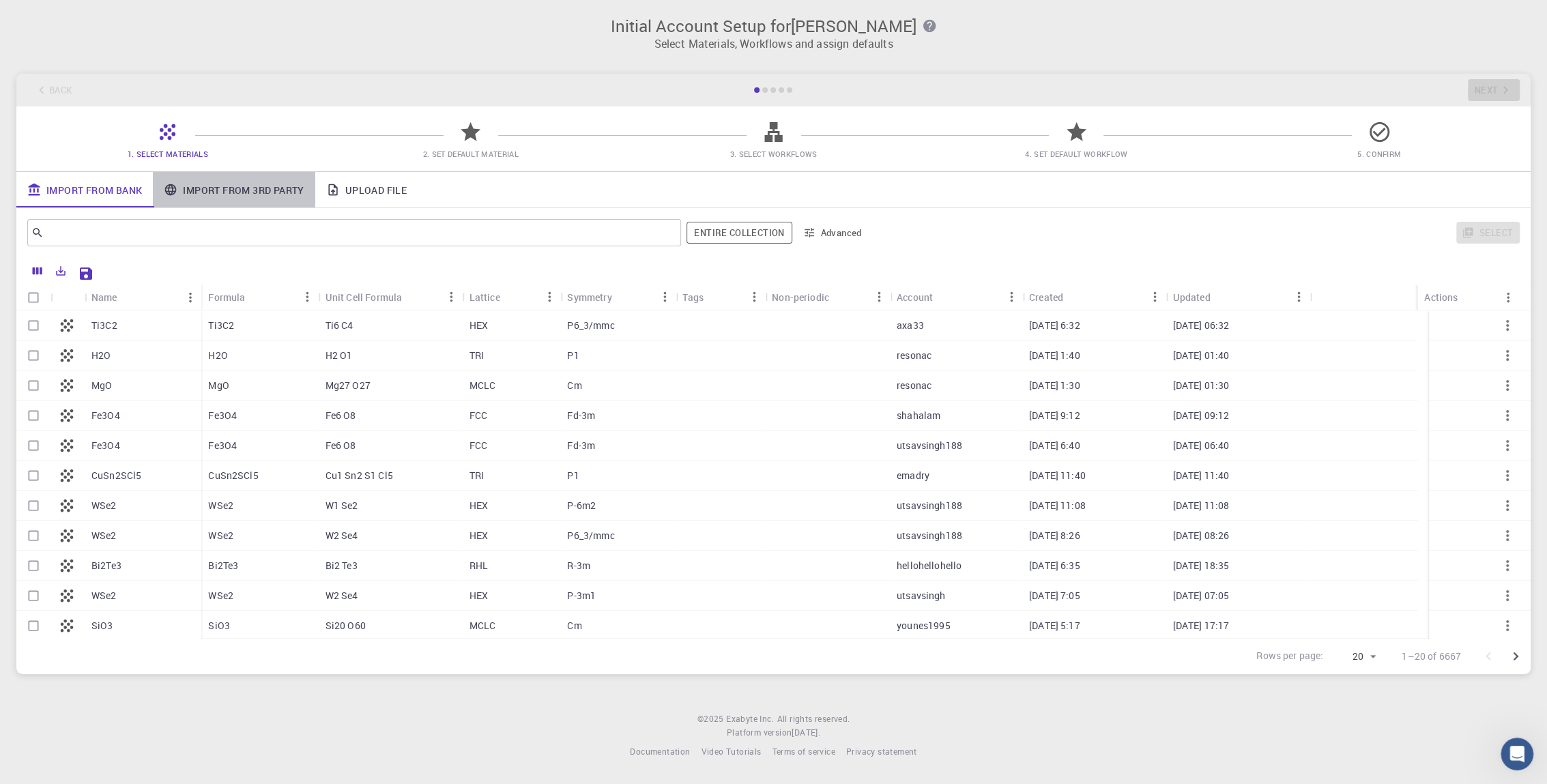
click at [222, 192] on link "Import From 3rd Party" at bounding box center [233, 189] width 162 height 35
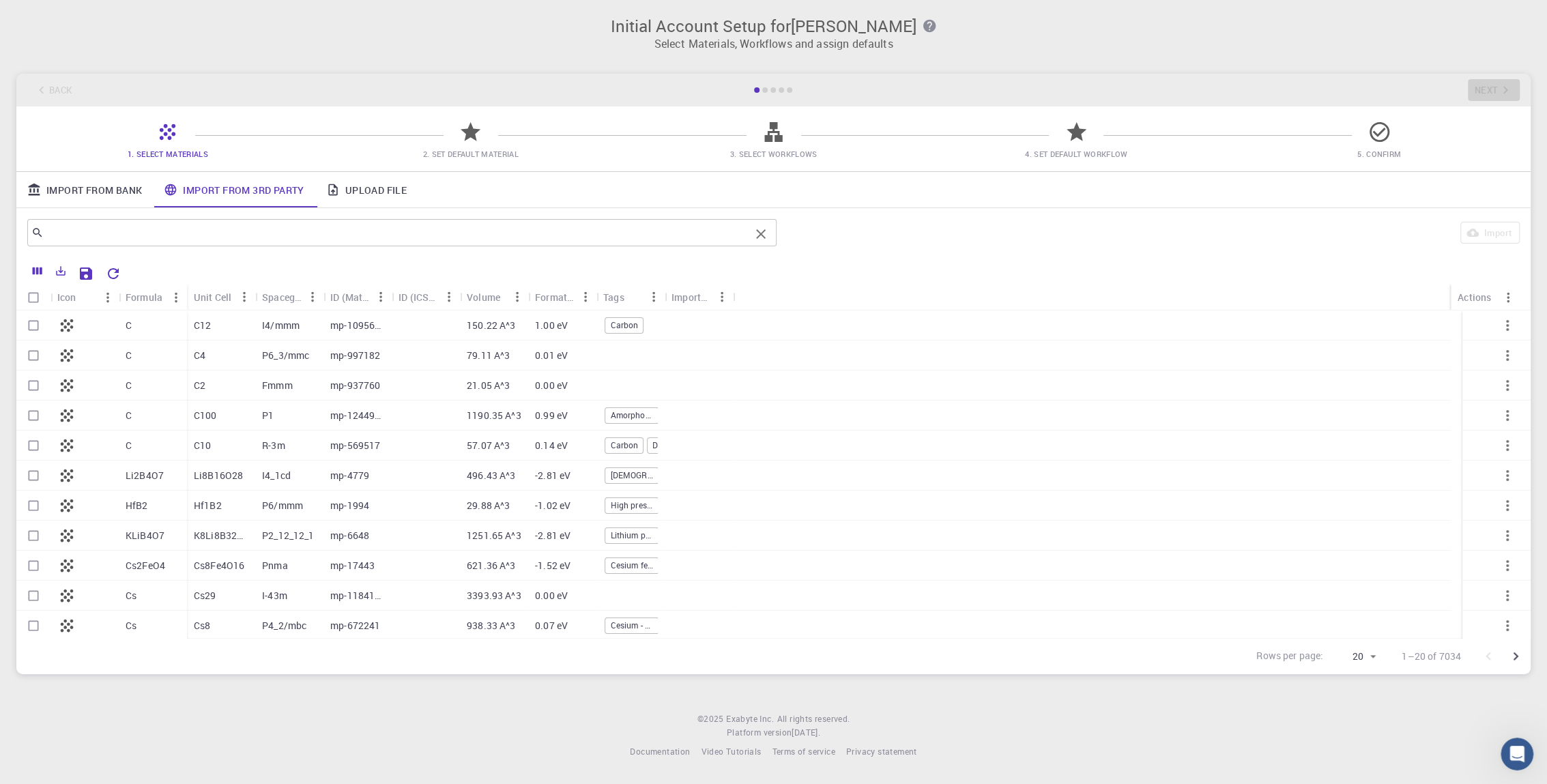
click at [222, 234] on input "text" at bounding box center [396, 232] width 706 height 19
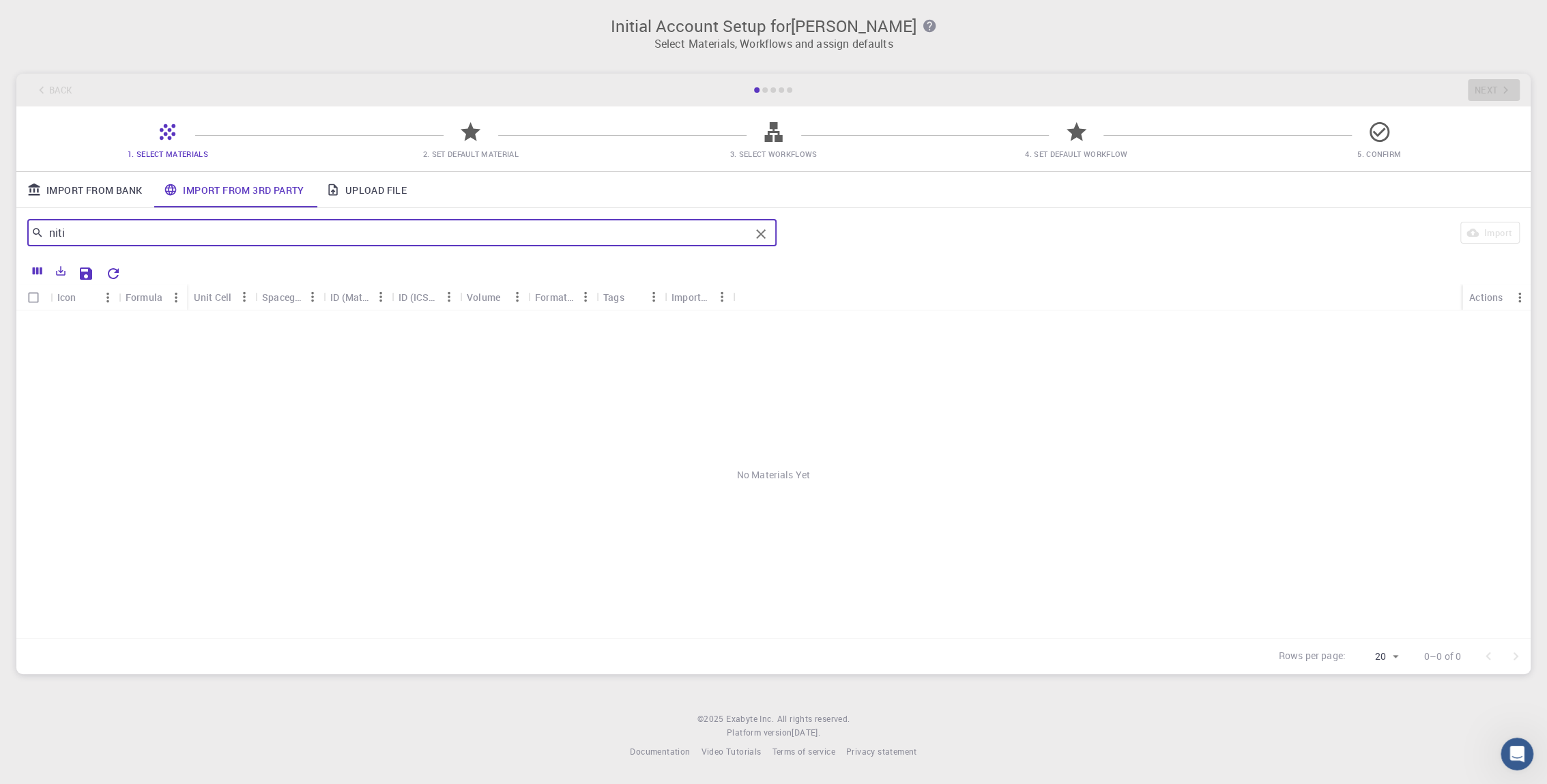
click at [222, 234] on input "niti" at bounding box center [396, 232] width 706 height 19
type input "ni"
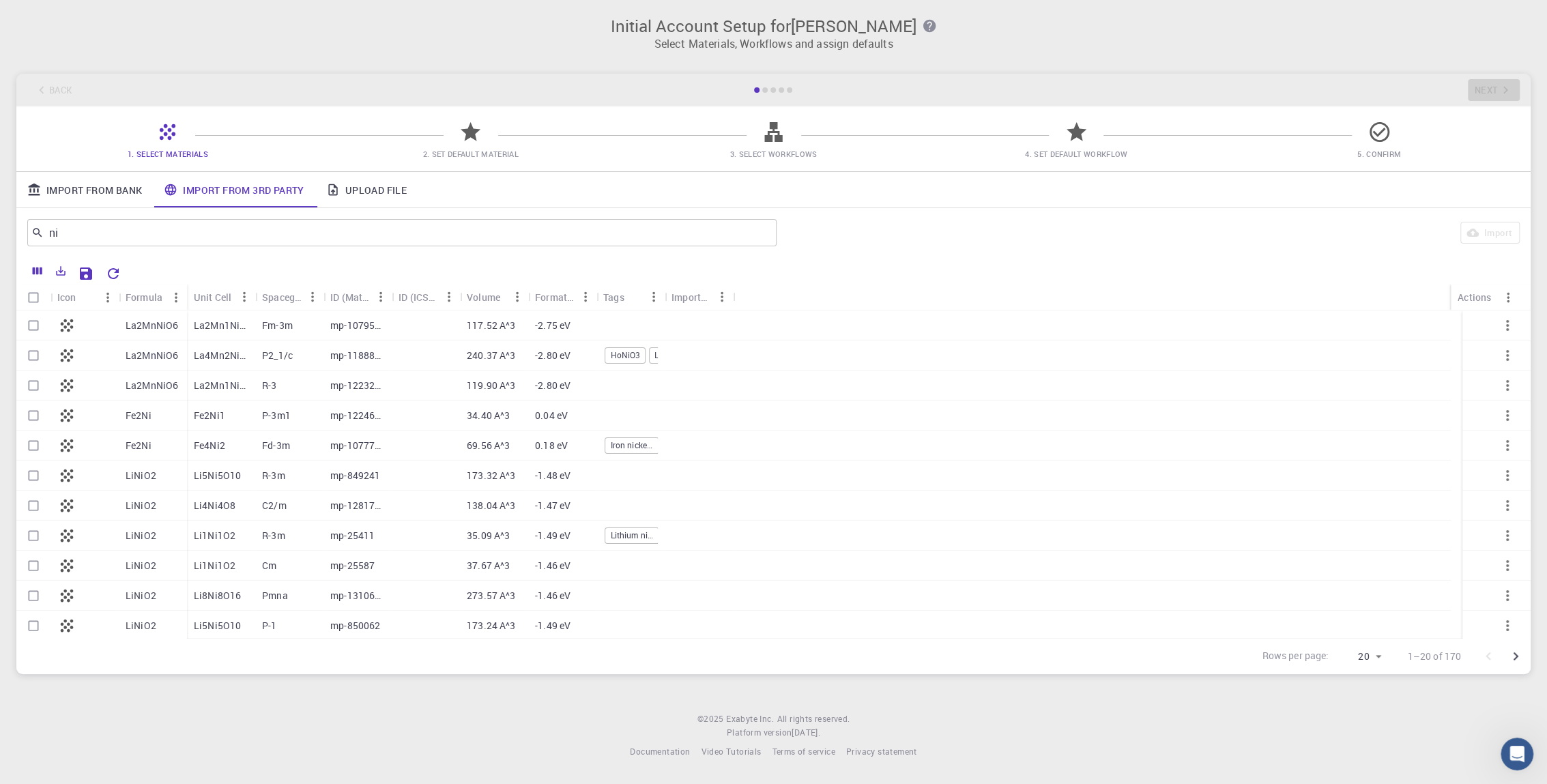
click at [421, 358] on div at bounding box center [425, 355] width 68 height 30
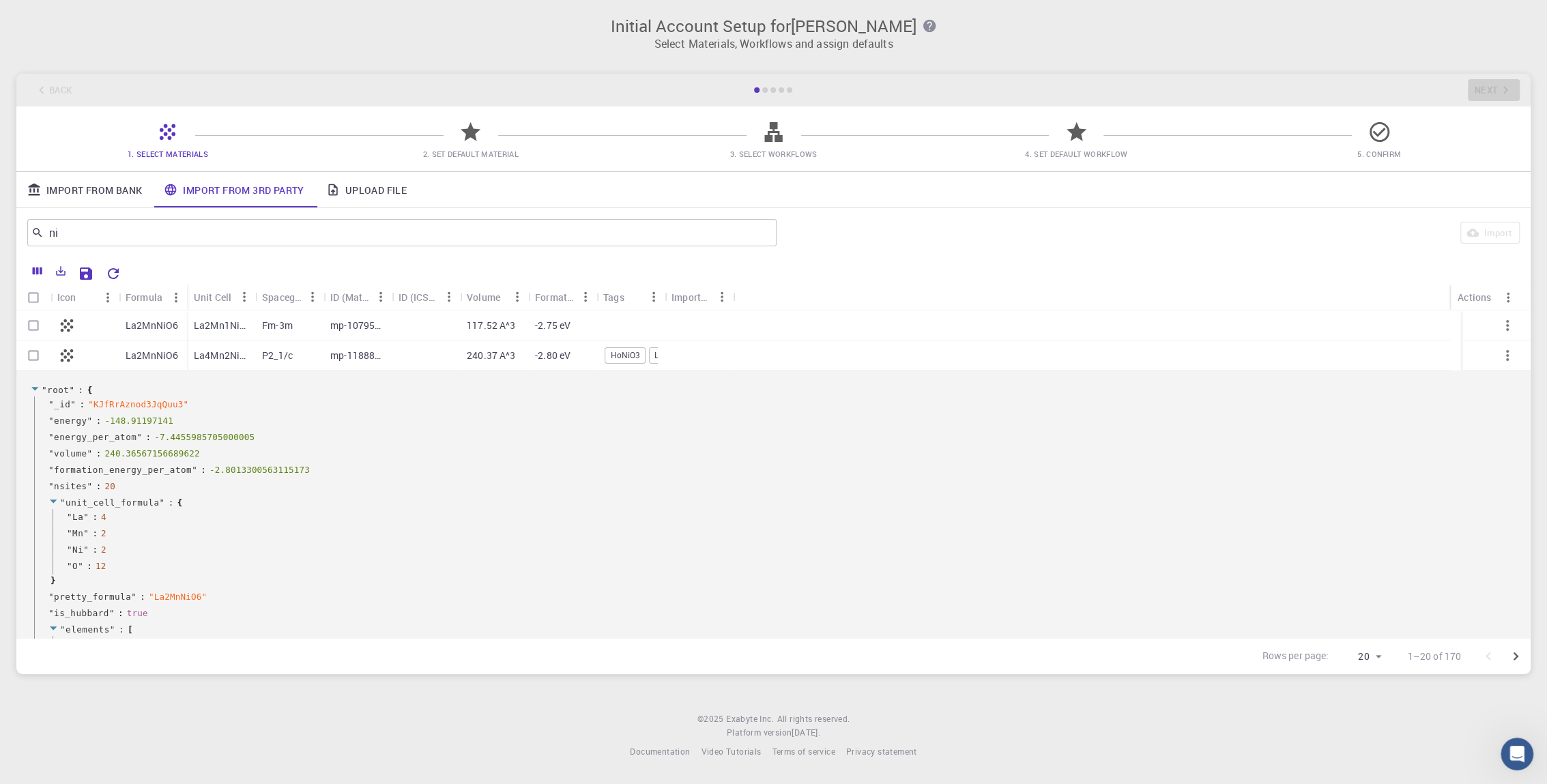
click at [380, 190] on link "Upload File" at bounding box center [366, 189] width 102 height 35
